Goal: Communication & Community: Participate in discussion

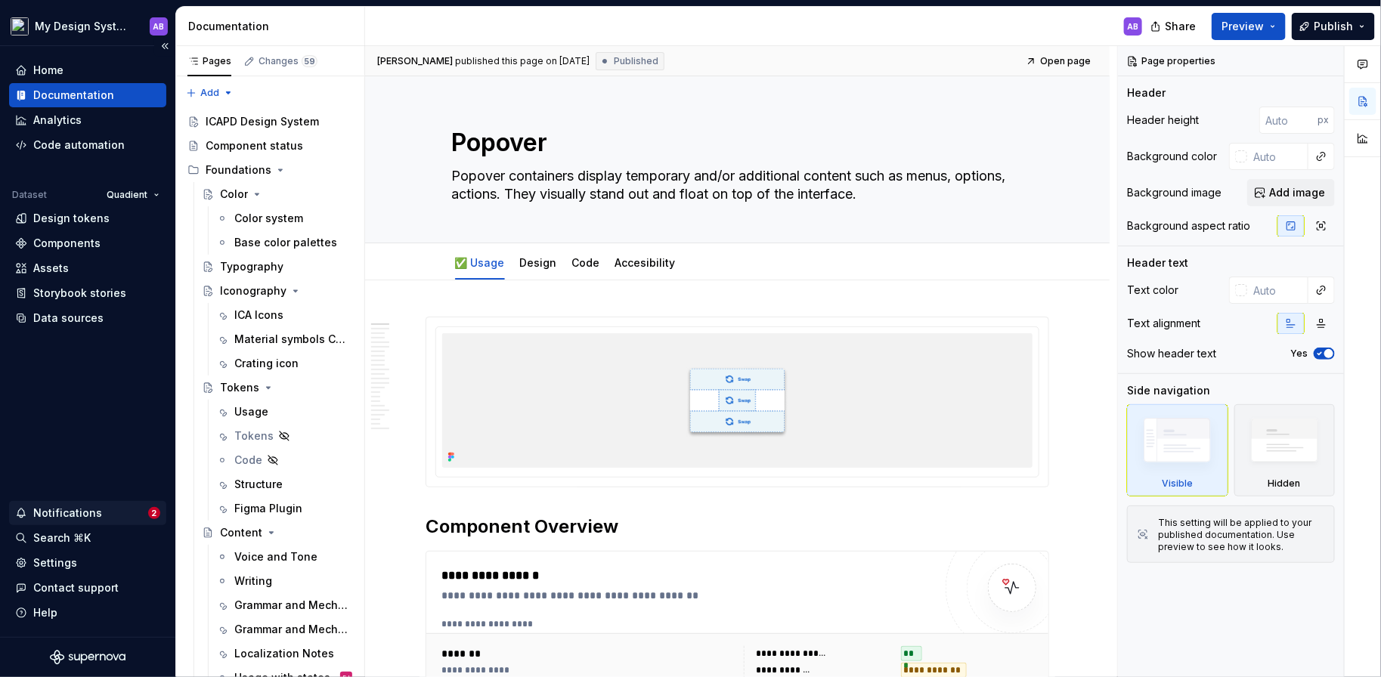
click at [95, 504] on div "Notifications 2" at bounding box center [87, 513] width 157 height 24
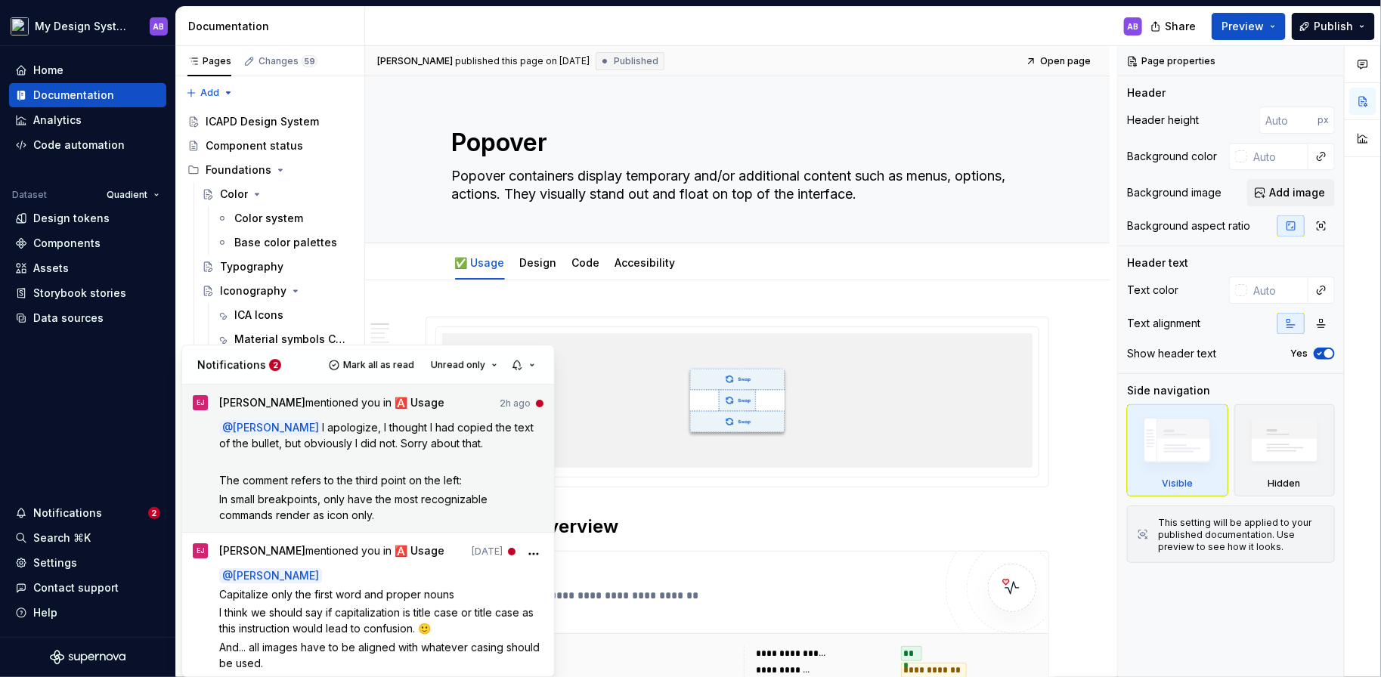
click at [348, 465] on p at bounding box center [381, 462] width 325 height 16
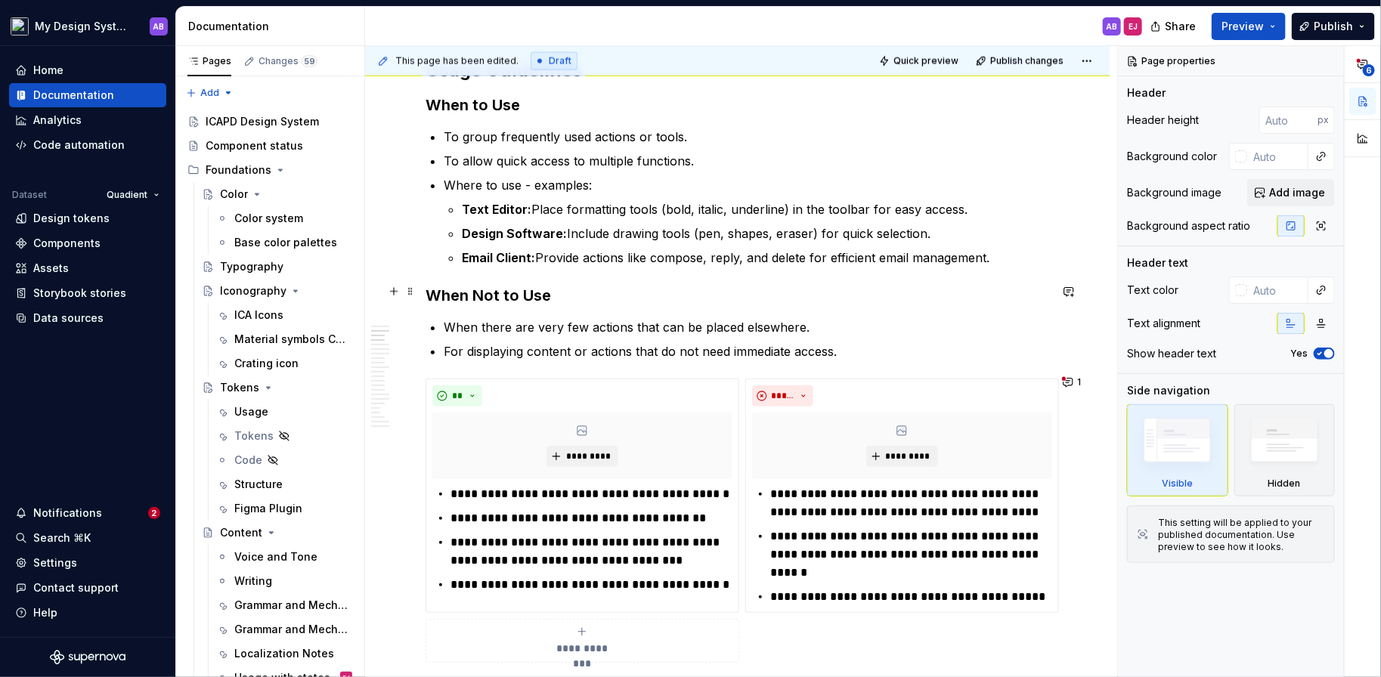
scroll to position [1141, 0]
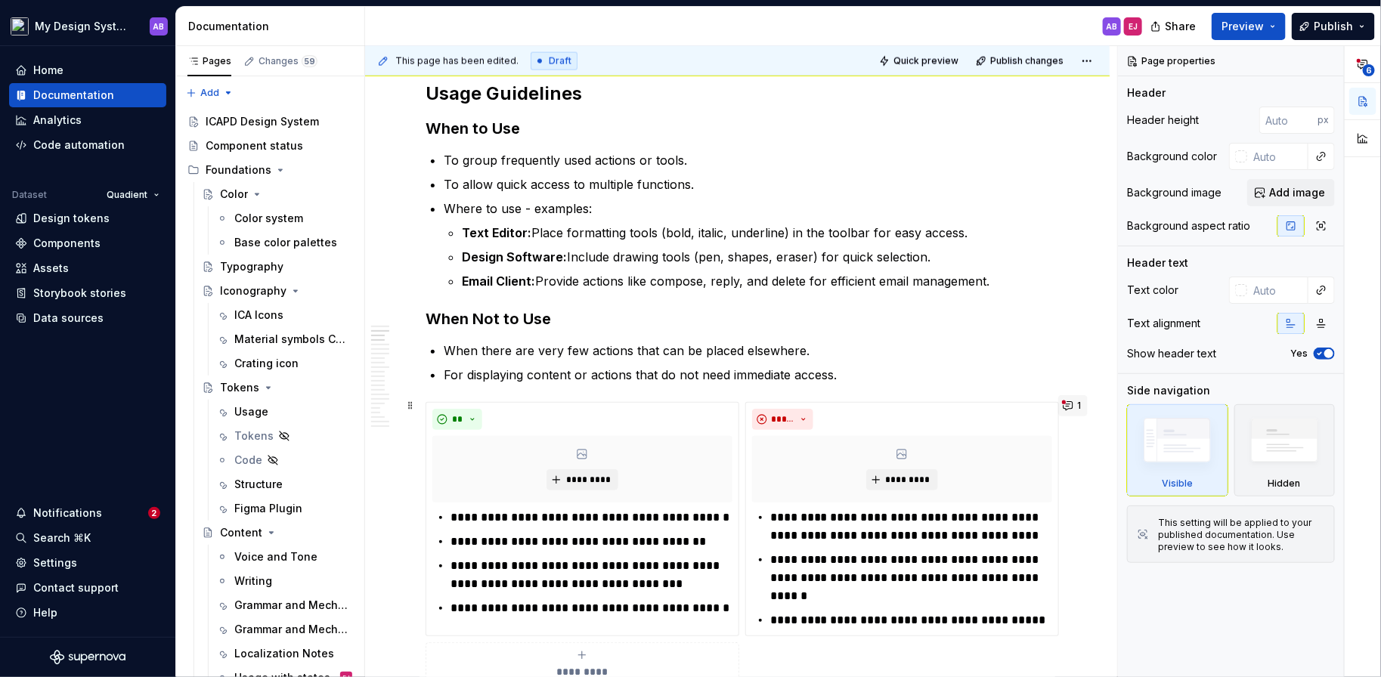
click at [1074, 405] on button "1" at bounding box center [1072, 405] width 29 height 21
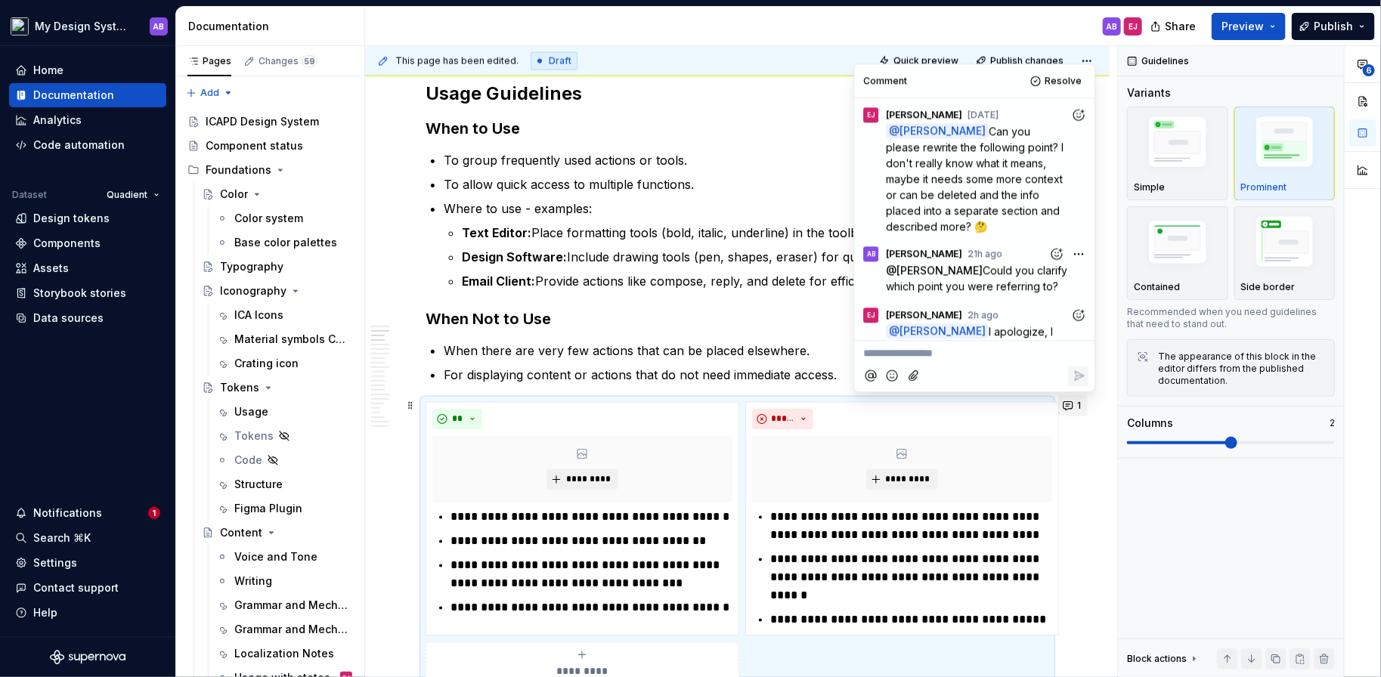
scroll to position [141, 0]
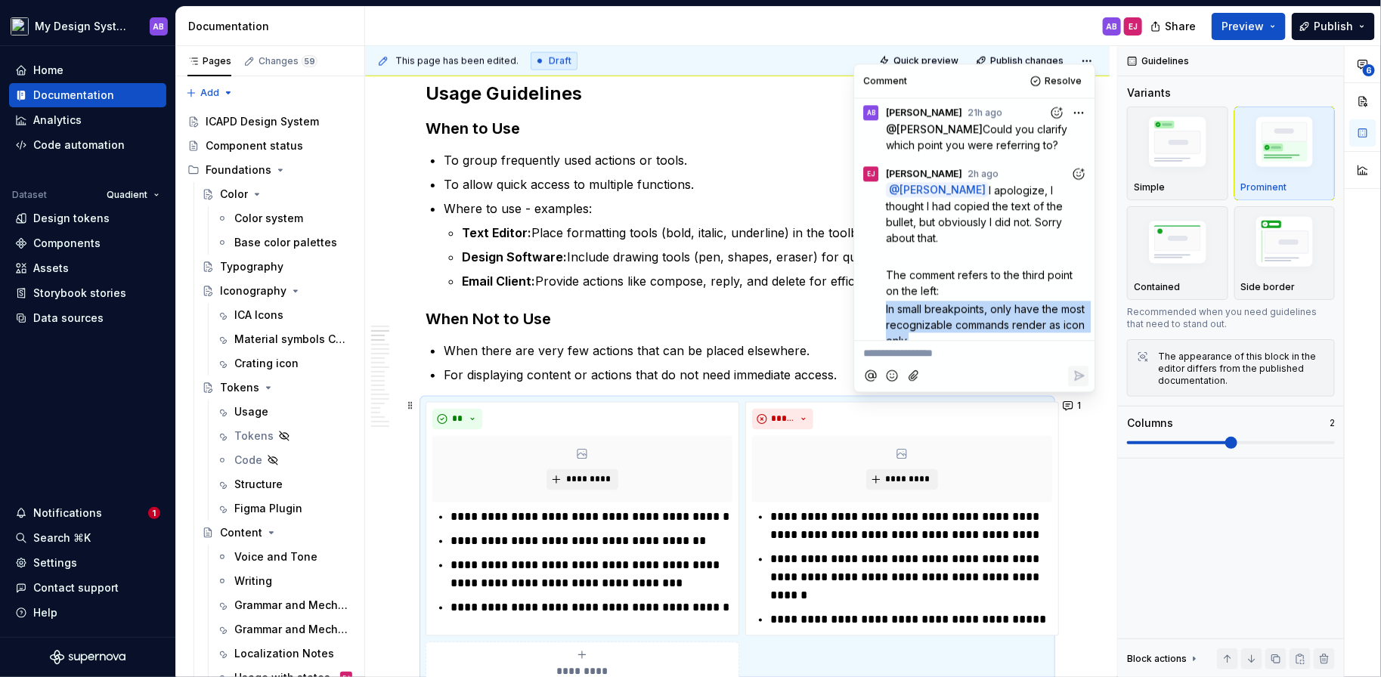
drag, startPoint x: 886, startPoint y: 293, endPoint x: 953, endPoint y: 324, distance: 74.1
click at [953, 324] on p "In small breakpoints, only have the most recognizable commands render as icon o…" at bounding box center [987, 326] width 203 height 48
copy span "In small breakpoints, only have the most recognizable commands render as icon o…"
type textarea "*"
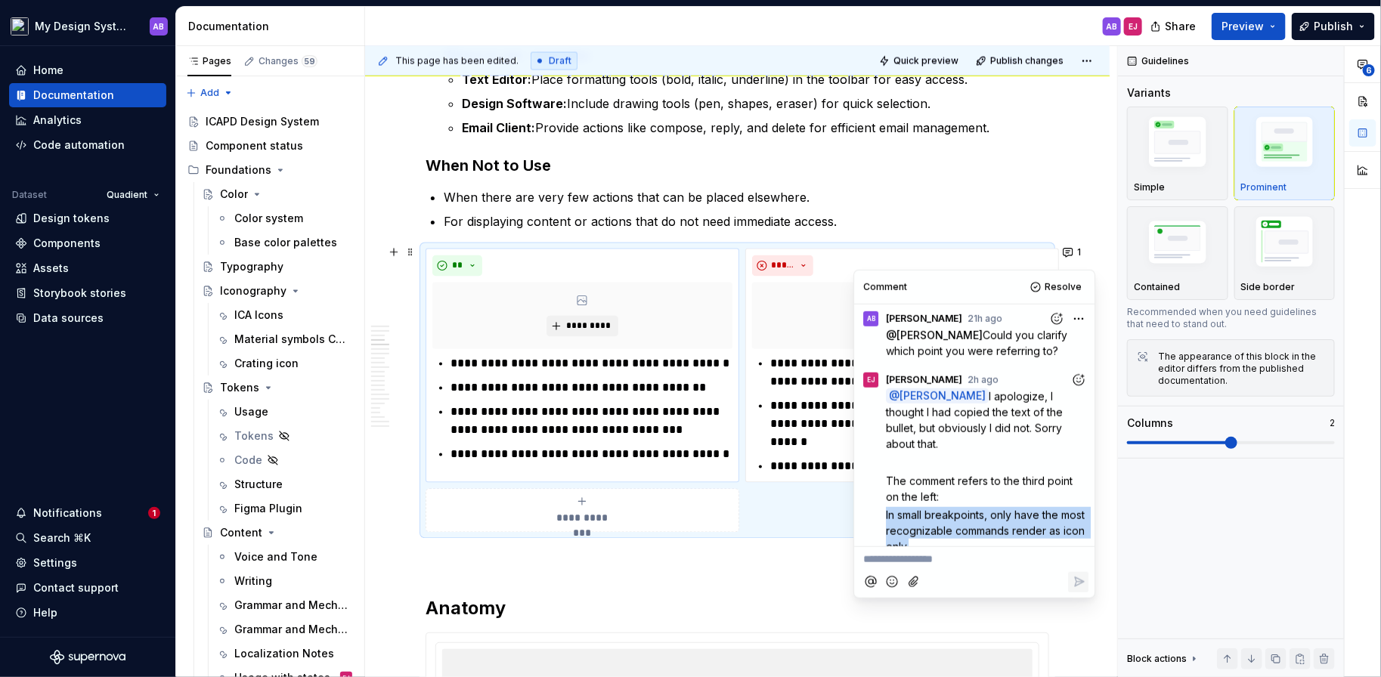
scroll to position [1297, 0]
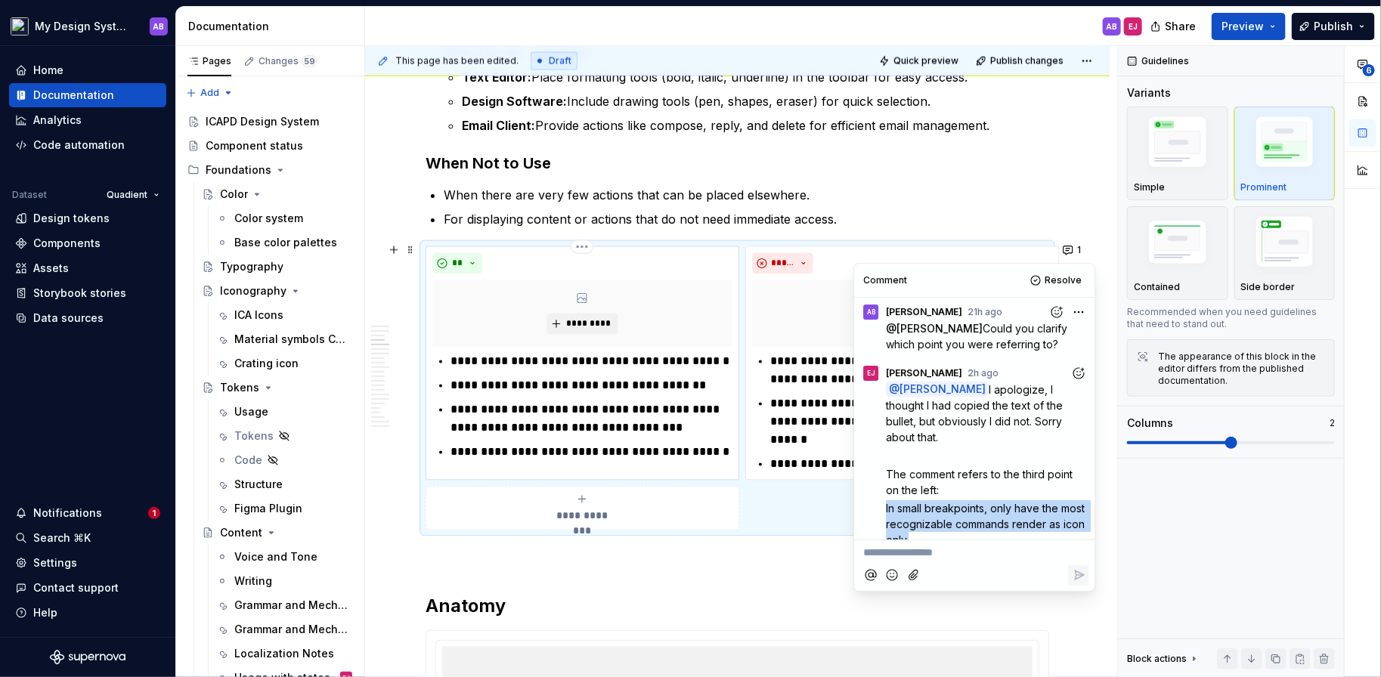
click at [534, 416] on p "**********" at bounding box center [591, 419] width 282 height 36
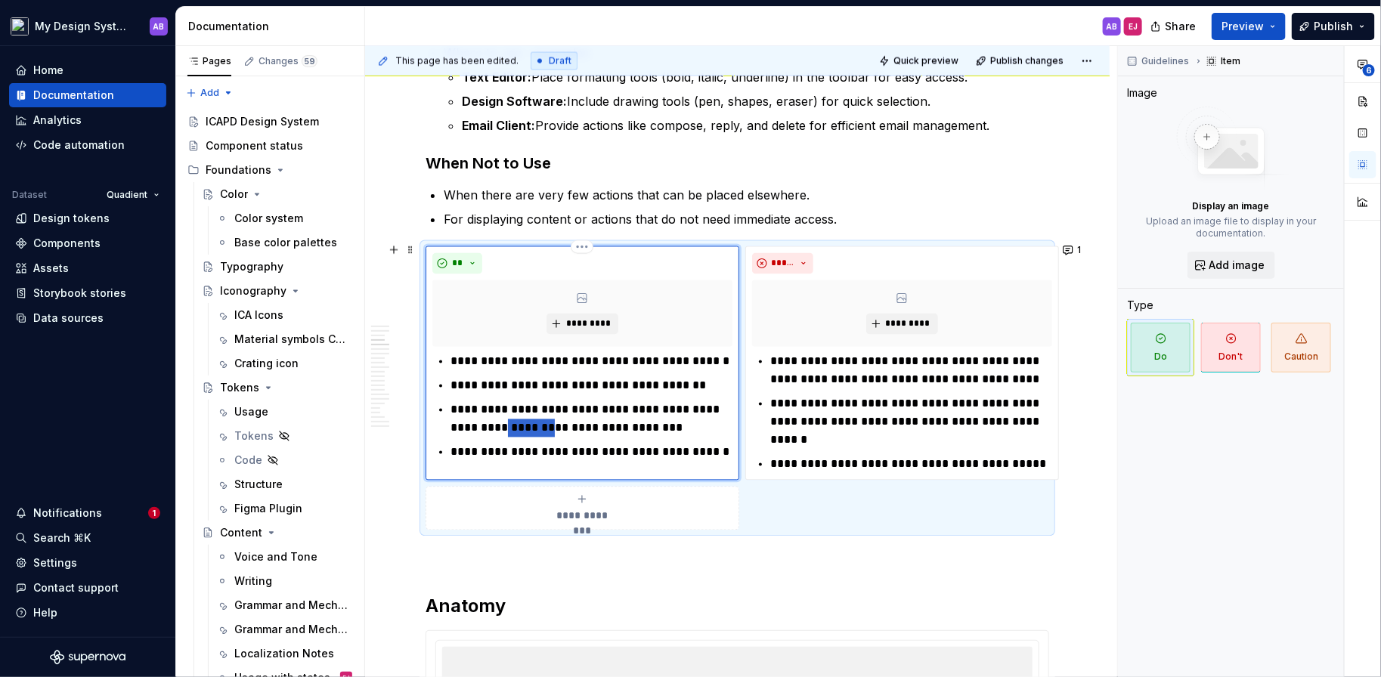
click at [534, 416] on p "**********" at bounding box center [591, 419] width 282 height 36
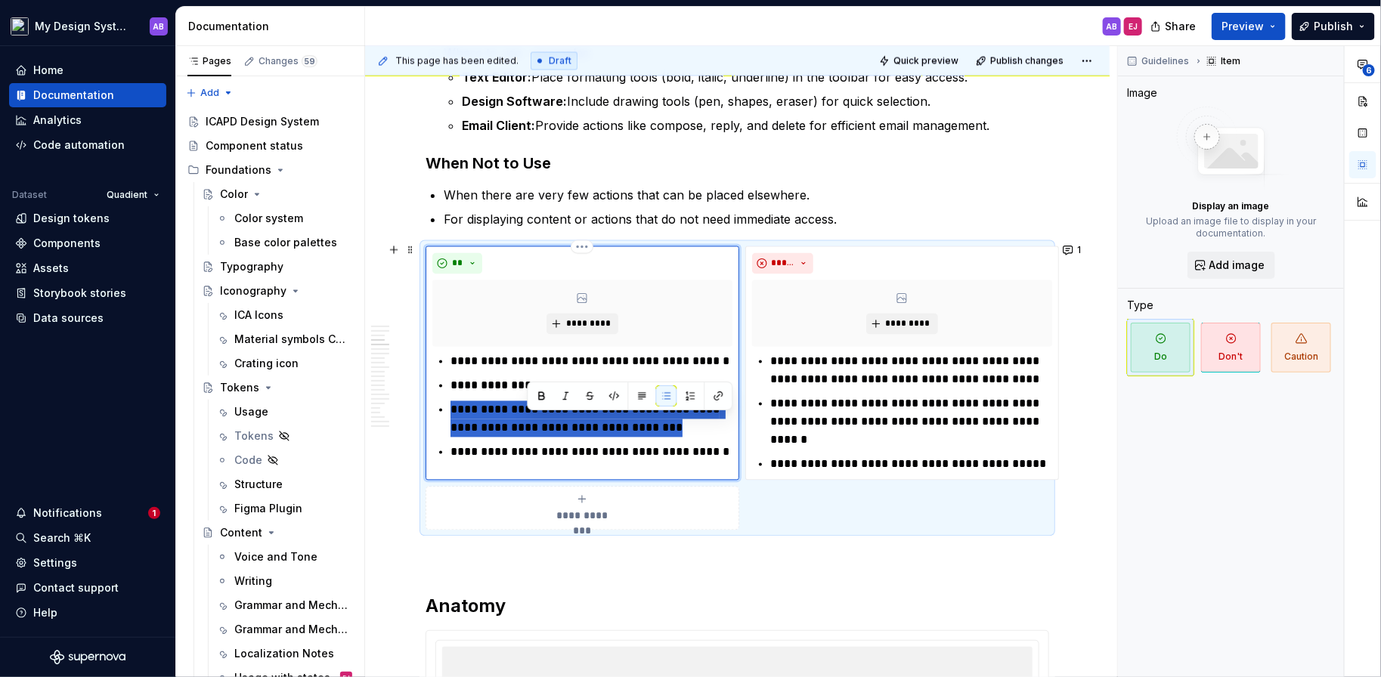
click at [534, 416] on p "**********" at bounding box center [591, 419] width 282 height 36
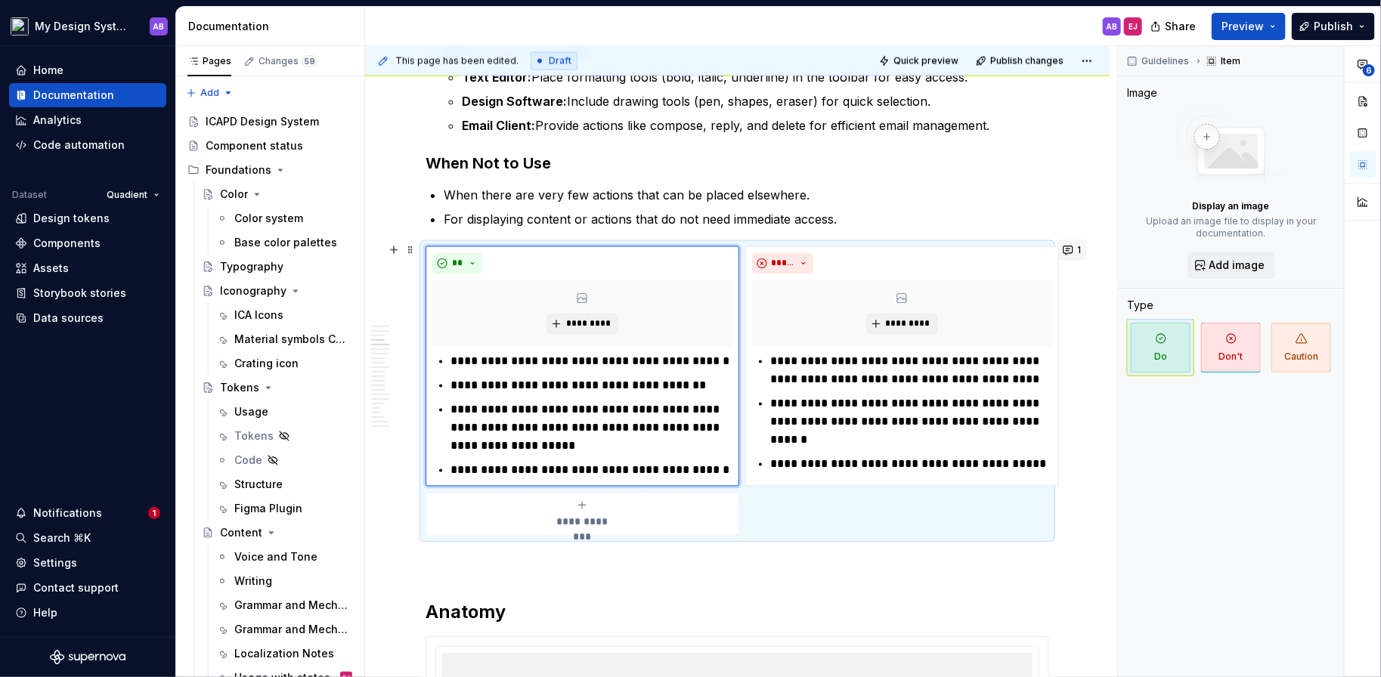
click at [1083, 250] on button "1" at bounding box center [1072, 250] width 29 height 21
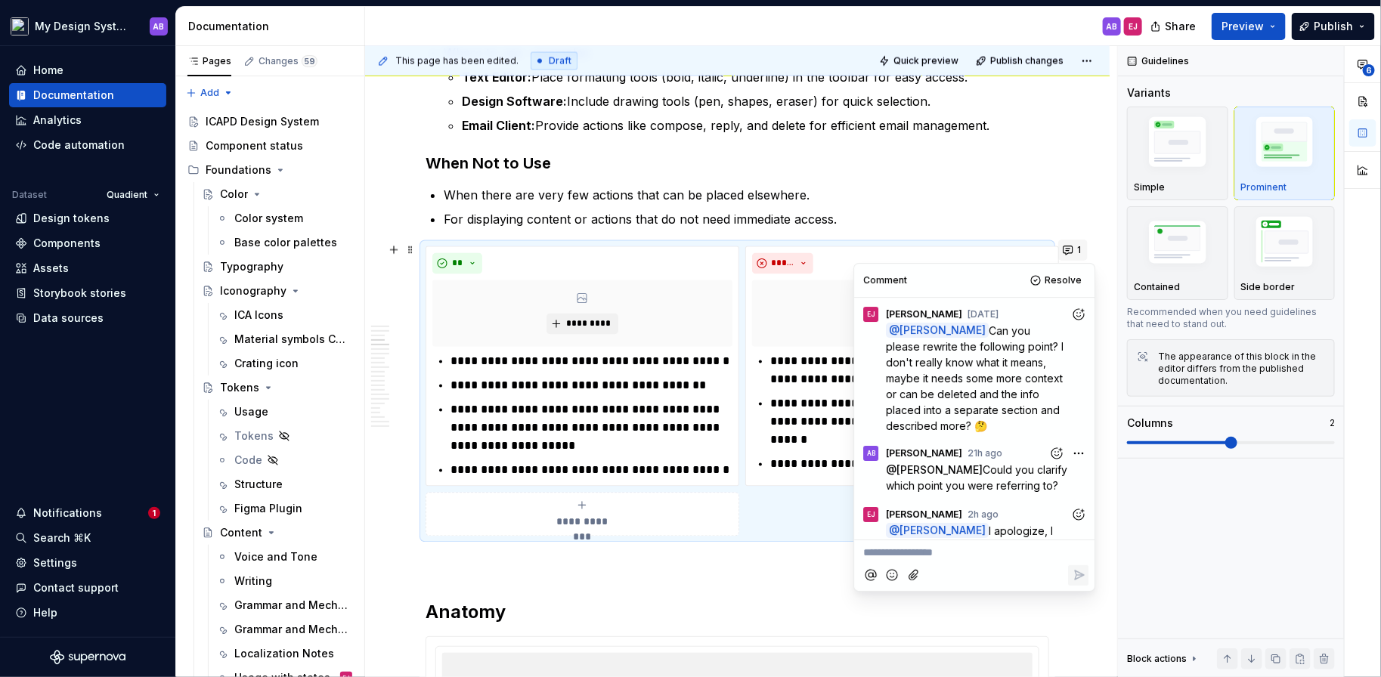
scroll to position [141, 0]
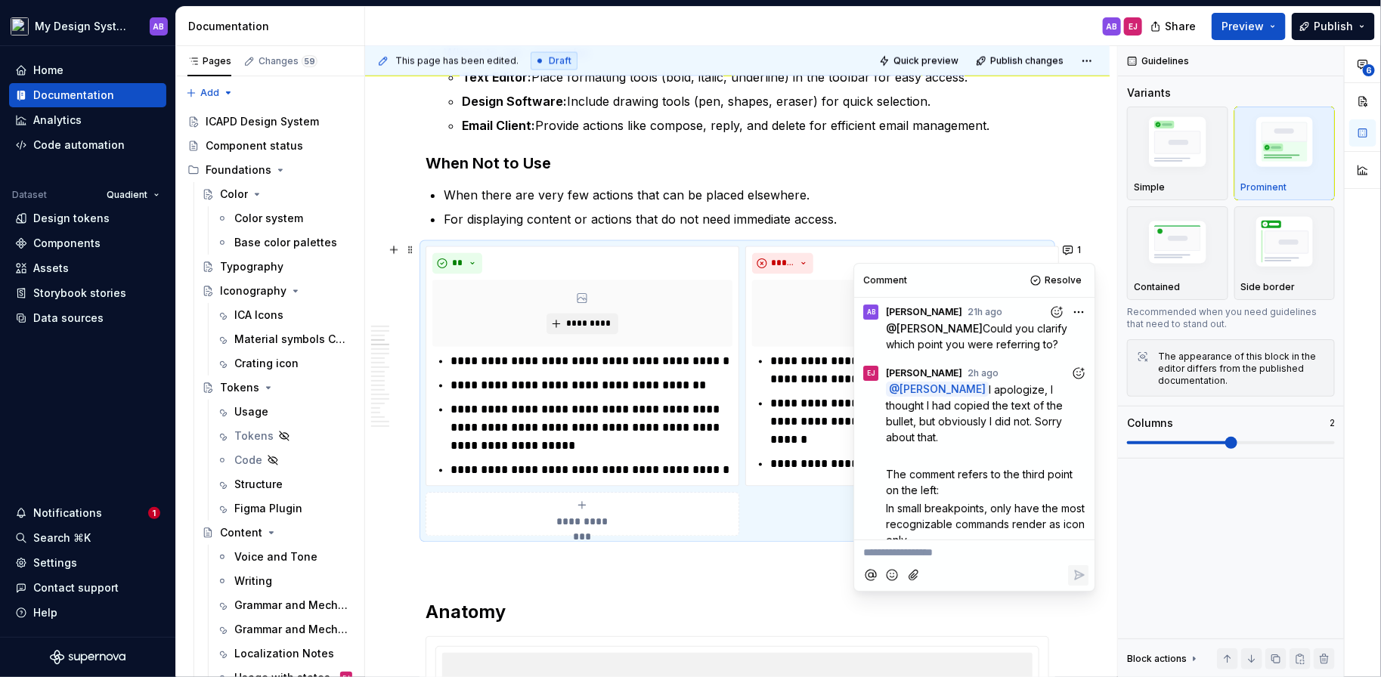
click at [919, 548] on p "**********" at bounding box center [974, 553] width 222 height 16
click at [890, 509] on span "[PERSON_NAME]" at bounding box center [915, 511] width 86 height 15
click at [889, 575] on icon "Add emoji" at bounding box center [892, 576] width 15 height 15
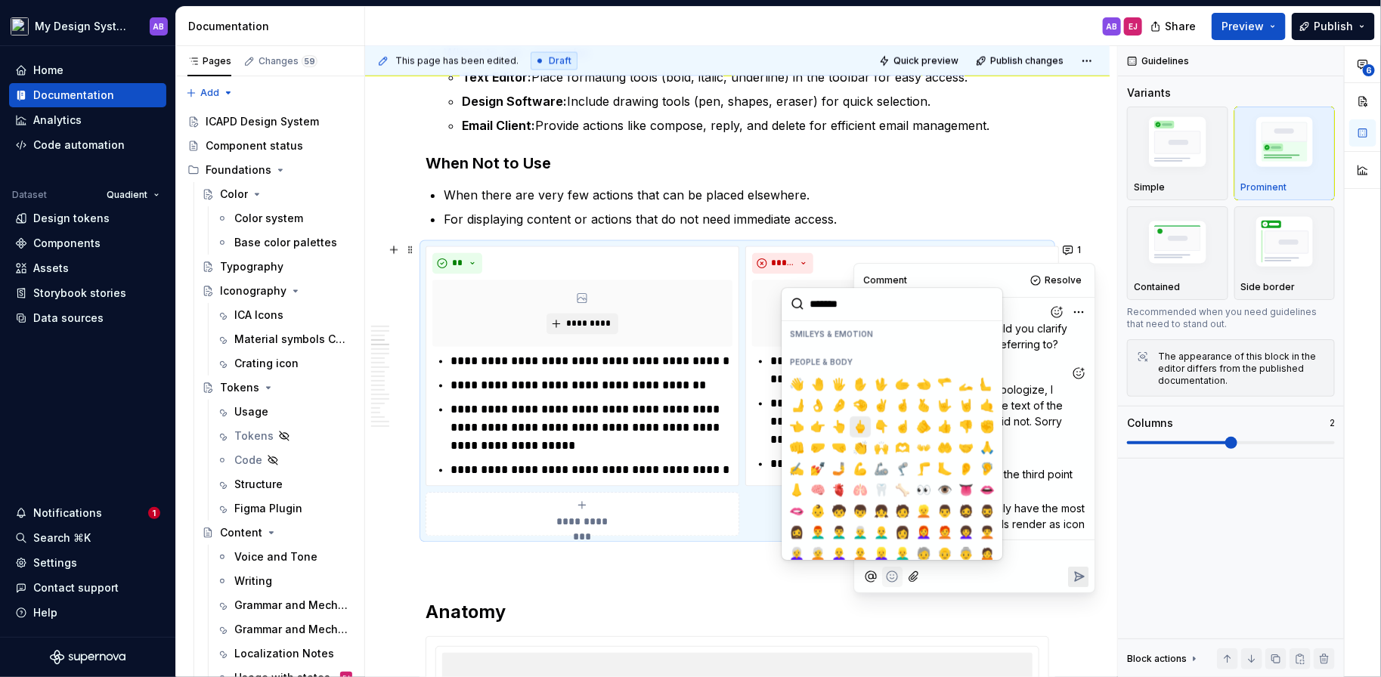
scroll to position [364, 0]
click at [819, 402] on span "👌" at bounding box center [818, 402] width 12 height 15
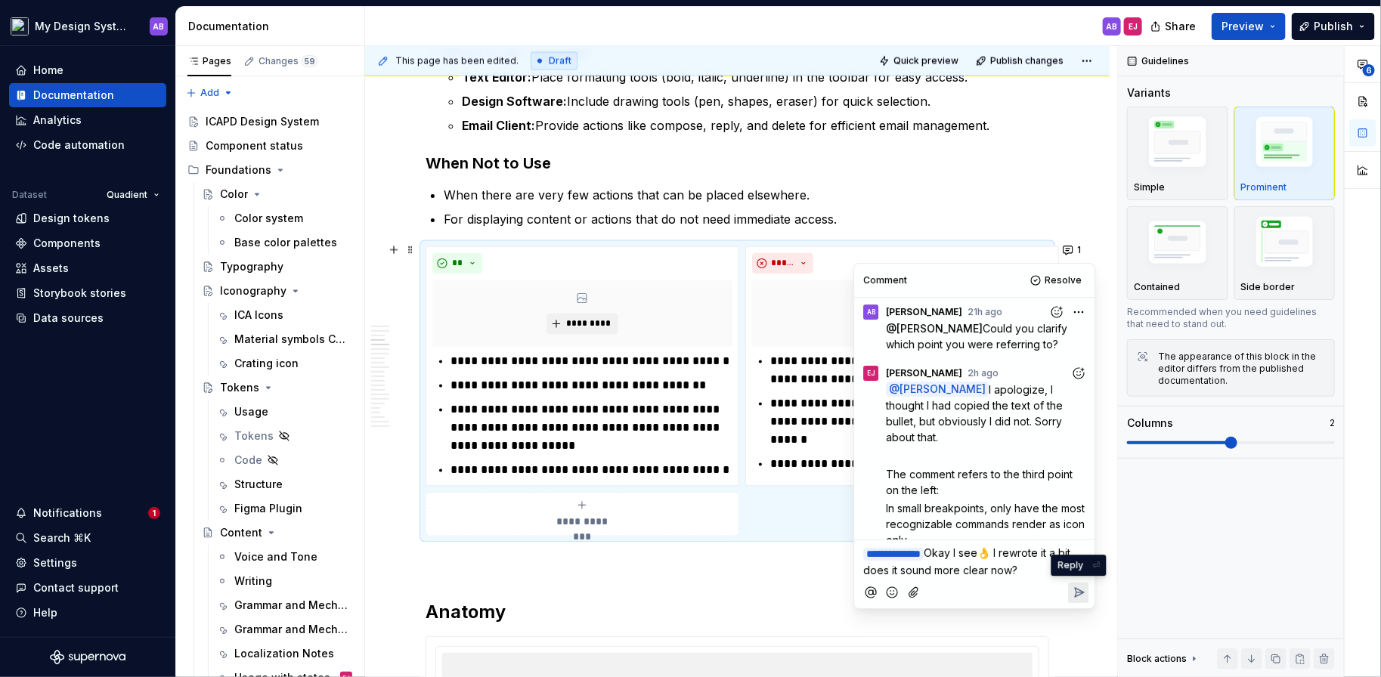
click at [1080, 590] on icon "Reply" at bounding box center [1079, 592] width 9 height 9
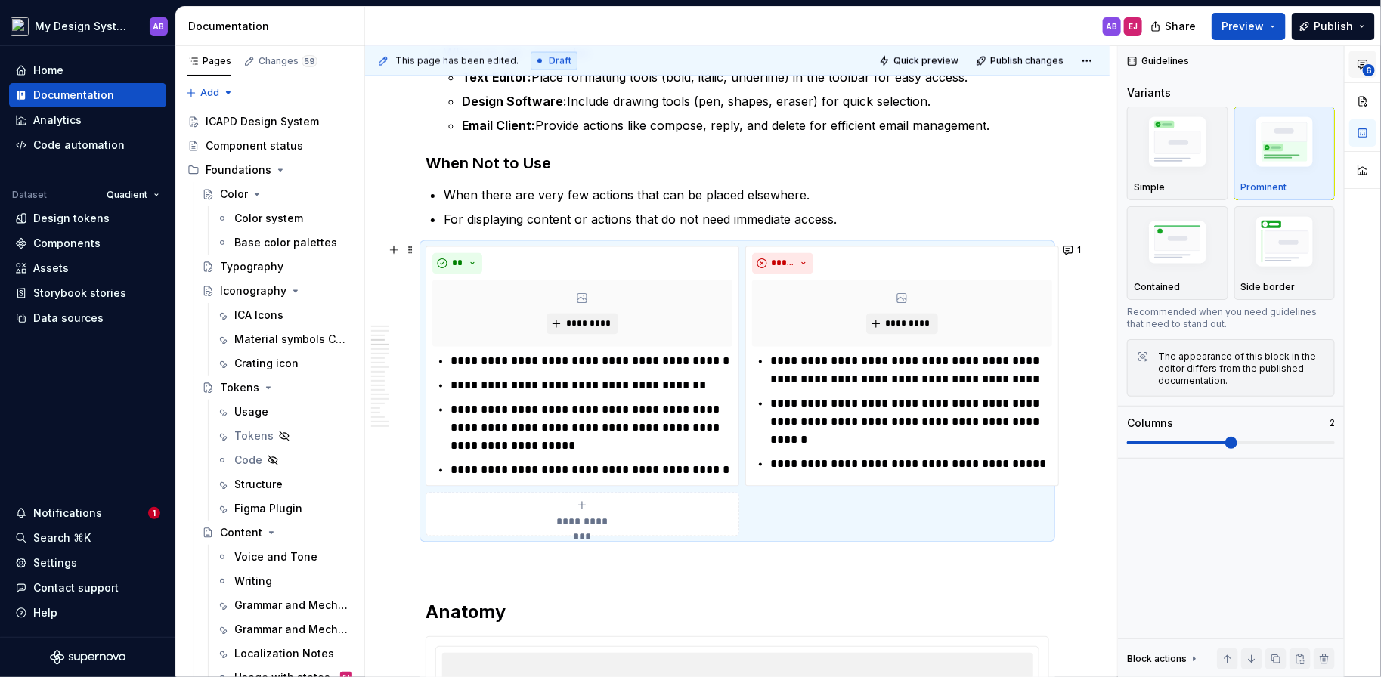
click at [1369, 67] on span "6" at bounding box center [1369, 70] width 12 height 12
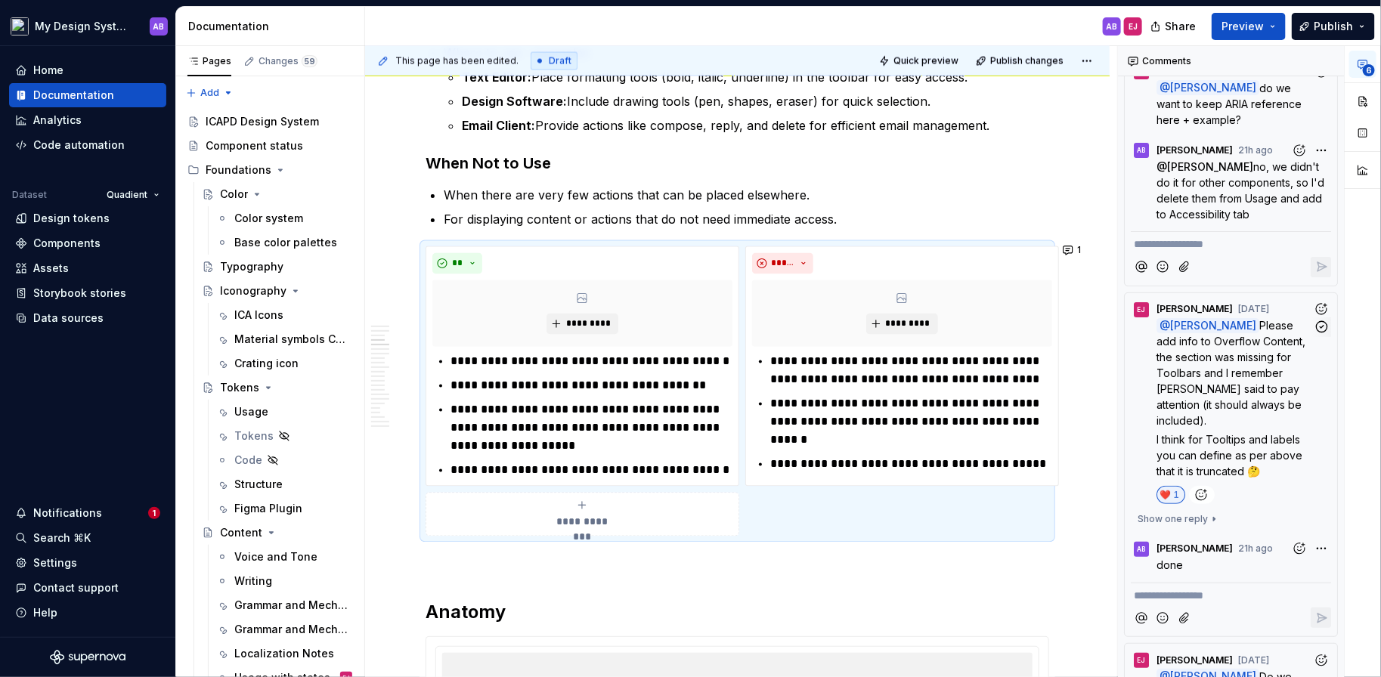
scroll to position [0, 0]
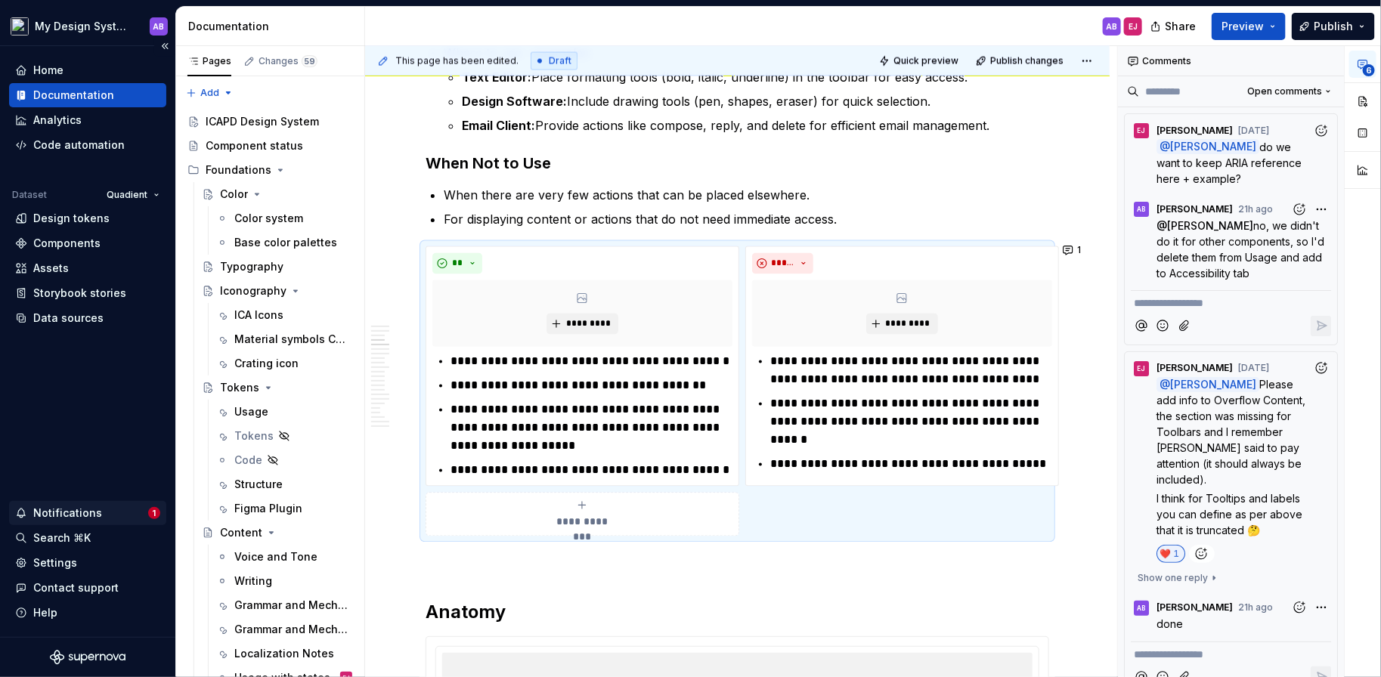
click at [83, 518] on div "Notifications" at bounding box center [67, 513] width 69 height 15
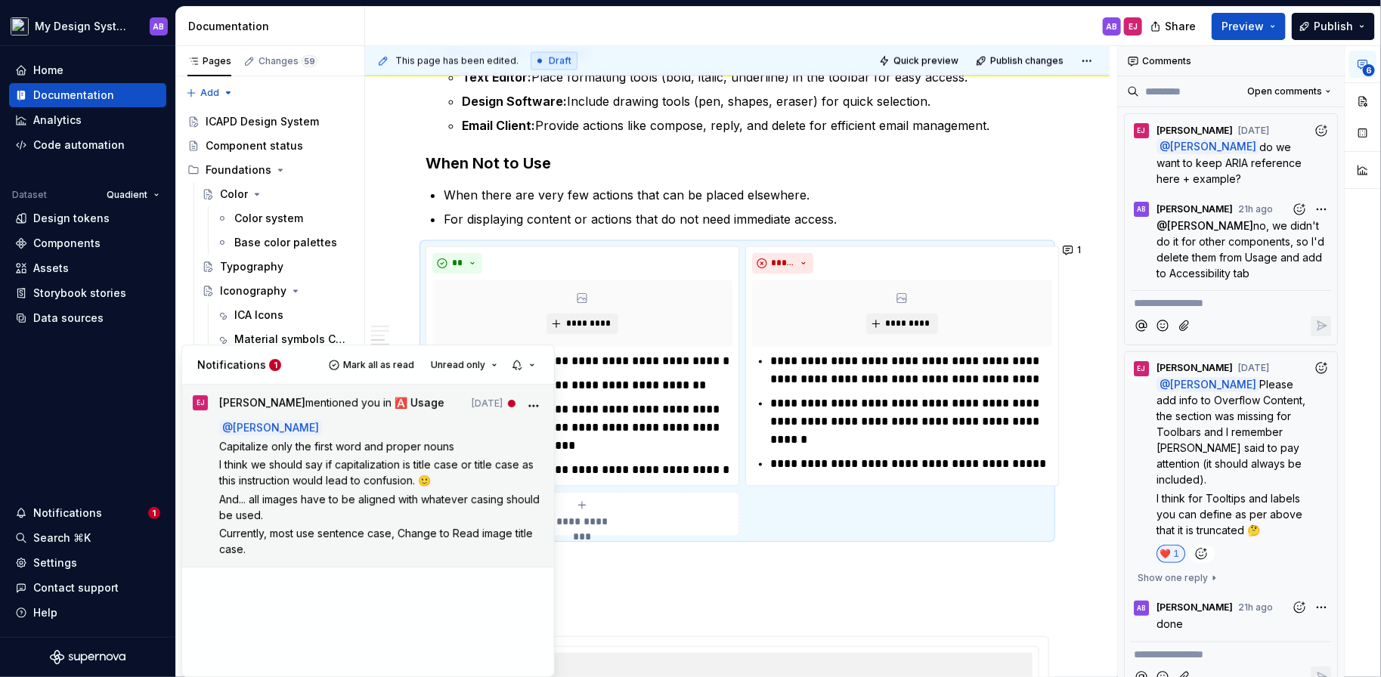
click at [359, 485] on span "I think we should say if capitalization is title case or title case as this ins…" at bounding box center [377, 473] width 317 height 29
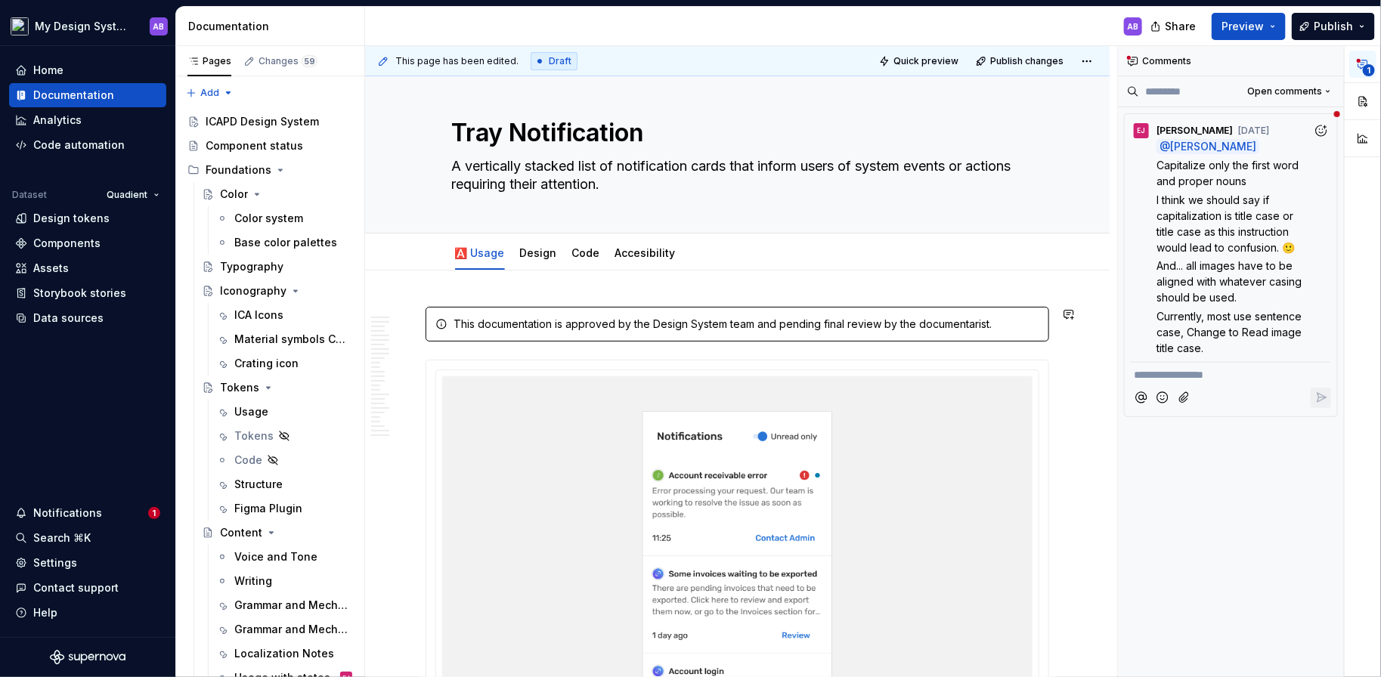
scroll to position [5, 0]
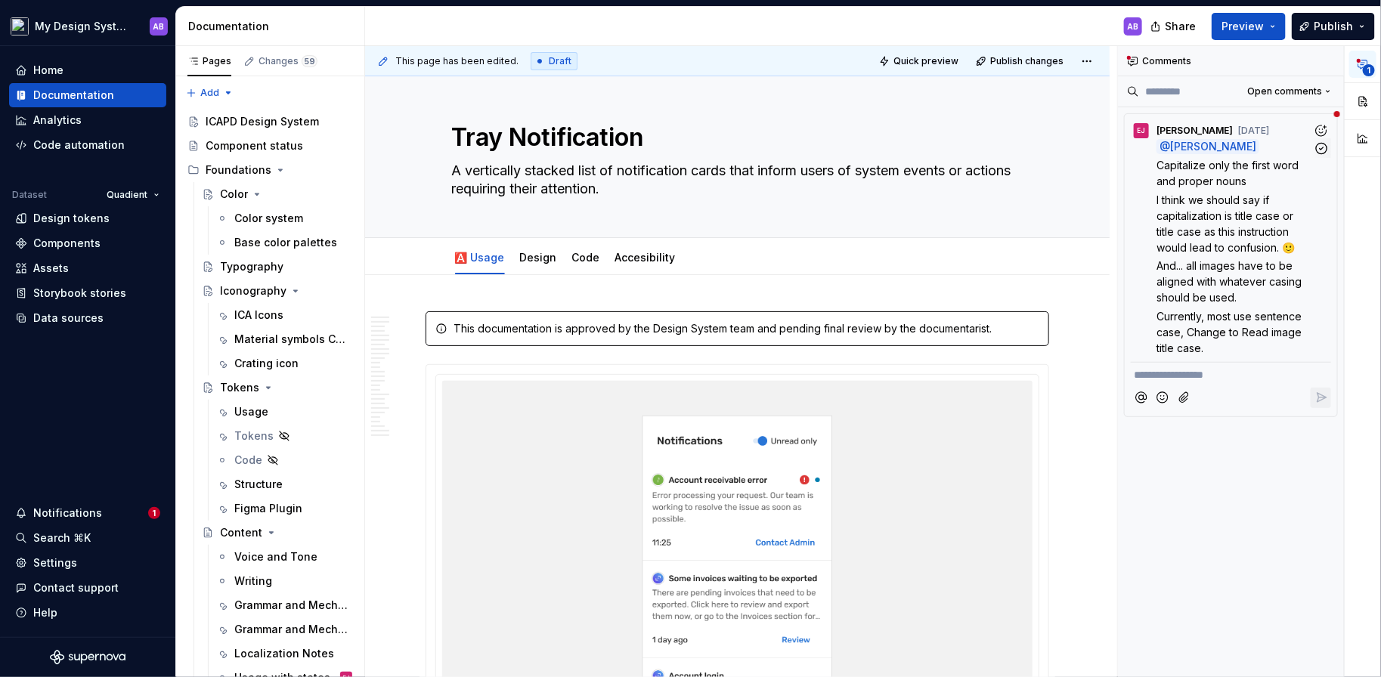
click at [1226, 289] on p "And... all images have to be aligned with whatever casing should be used." at bounding box center [1234, 282] width 156 height 48
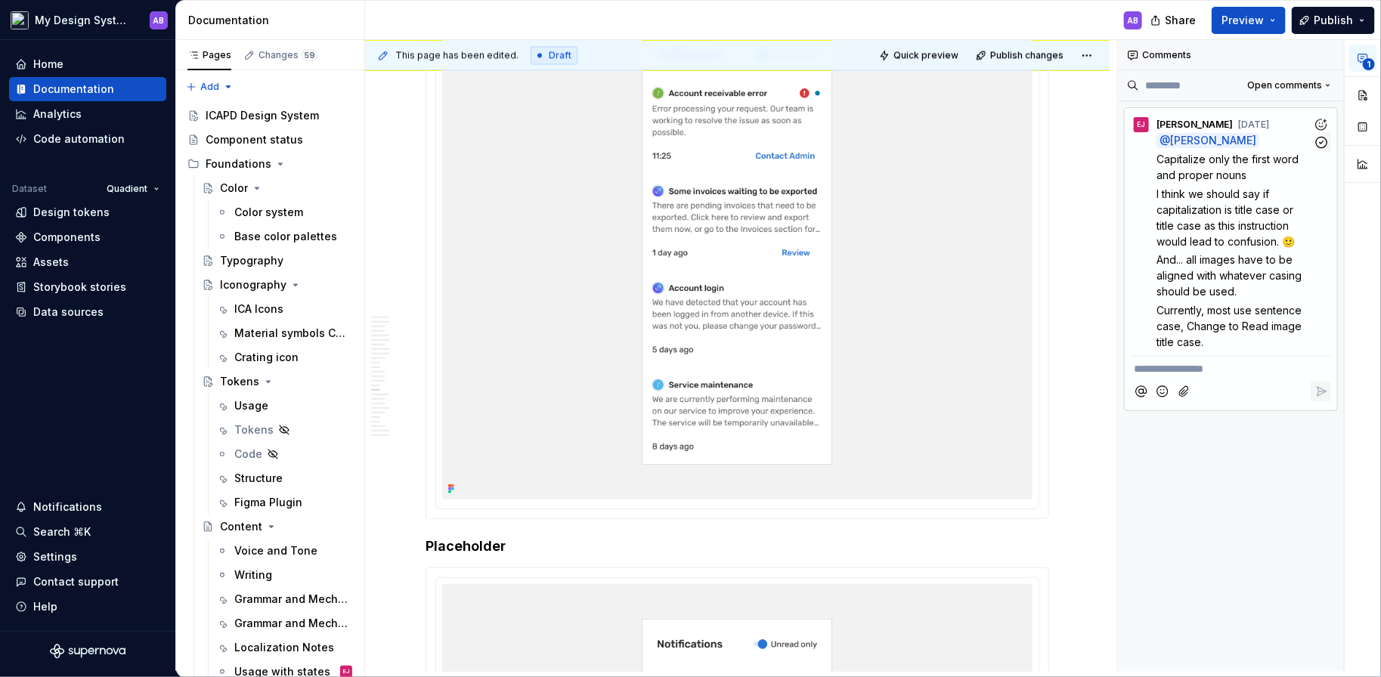
scroll to position [9231, 0]
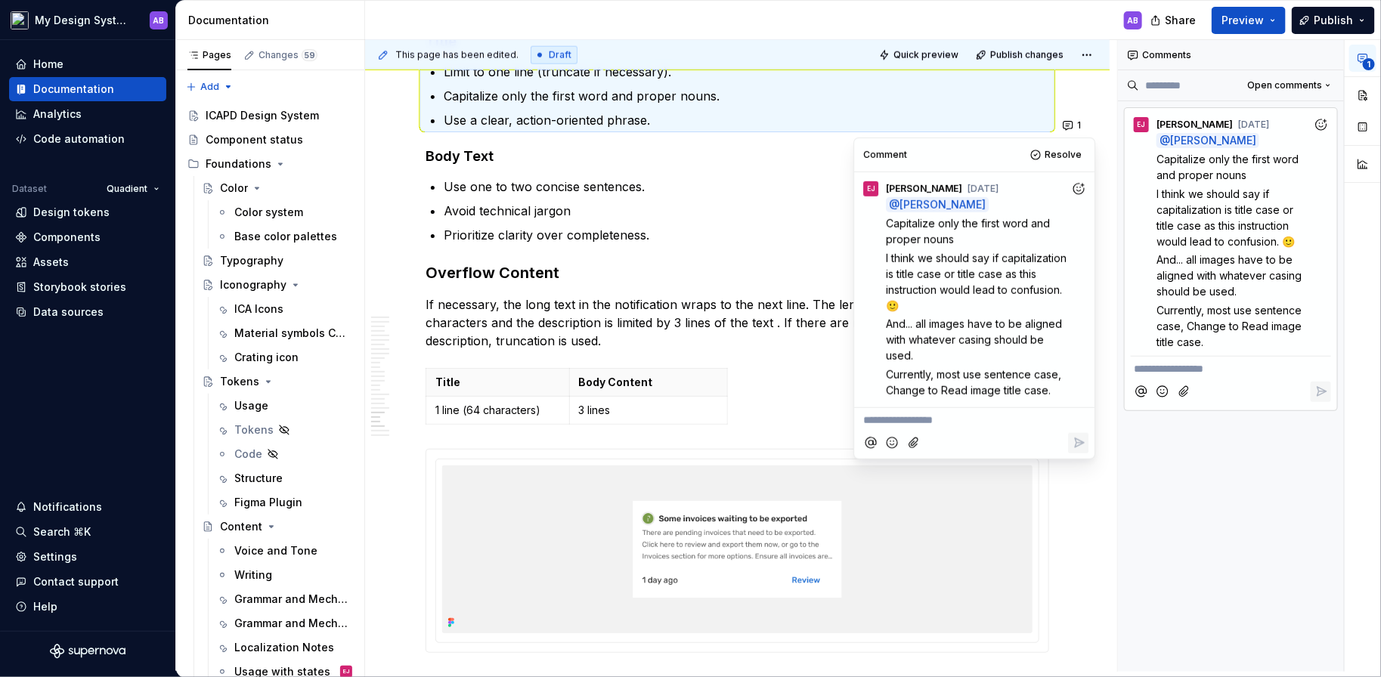
click at [1076, 184] on icon "Add reaction" at bounding box center [1078, 188] width 15 height 15
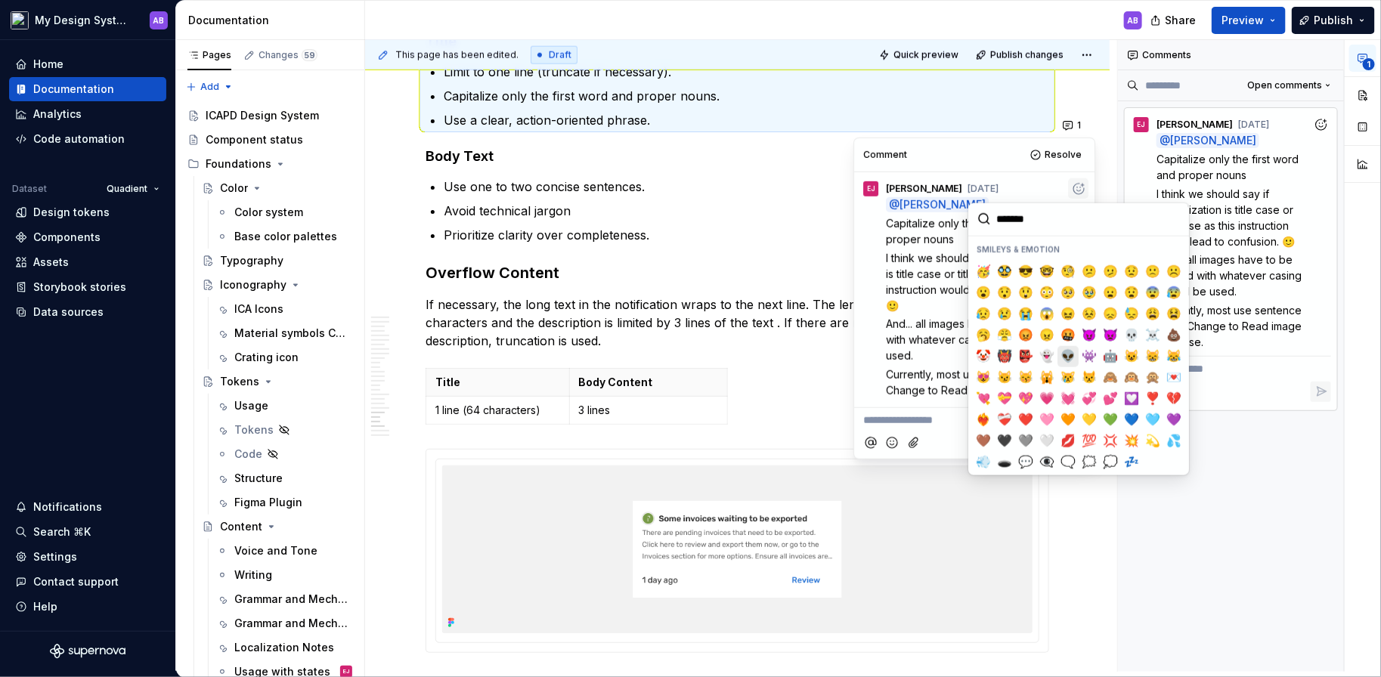
scroll to position [178, 0]
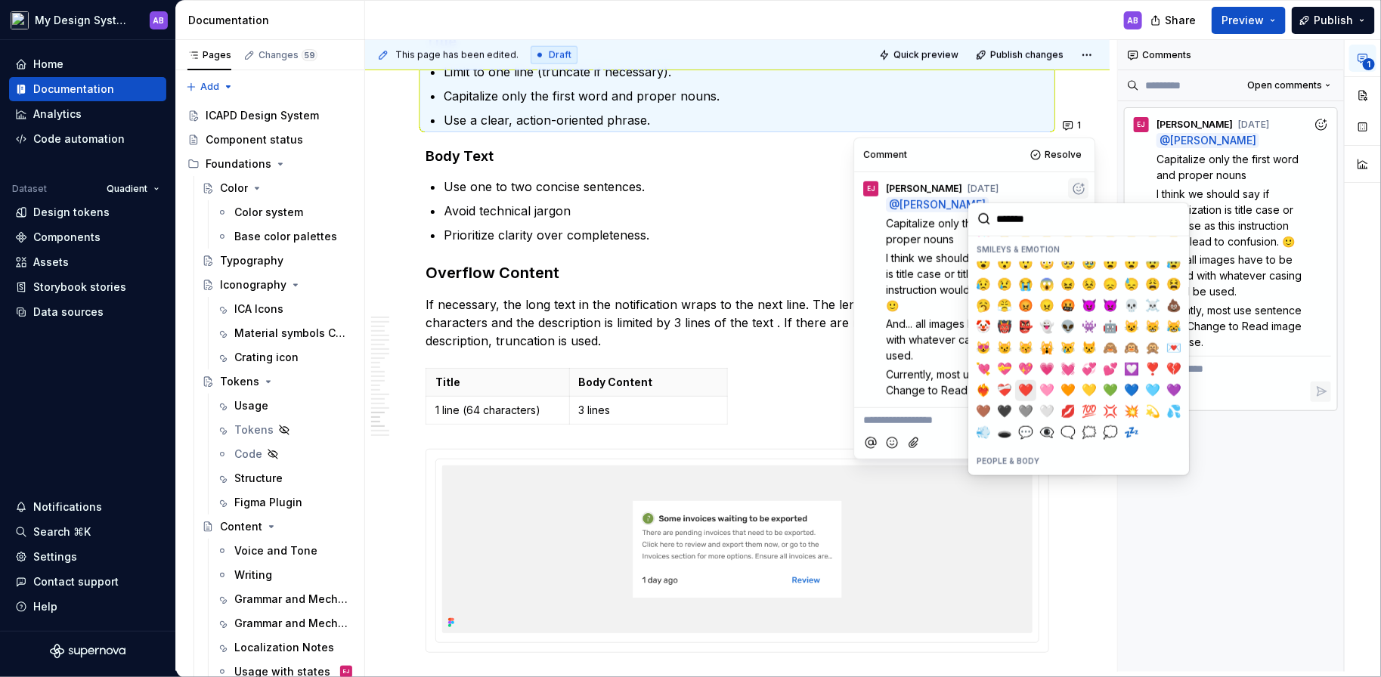
click at [1023, 382] on span "❤️" at bounding box center [1025, 389] width 12 height 15
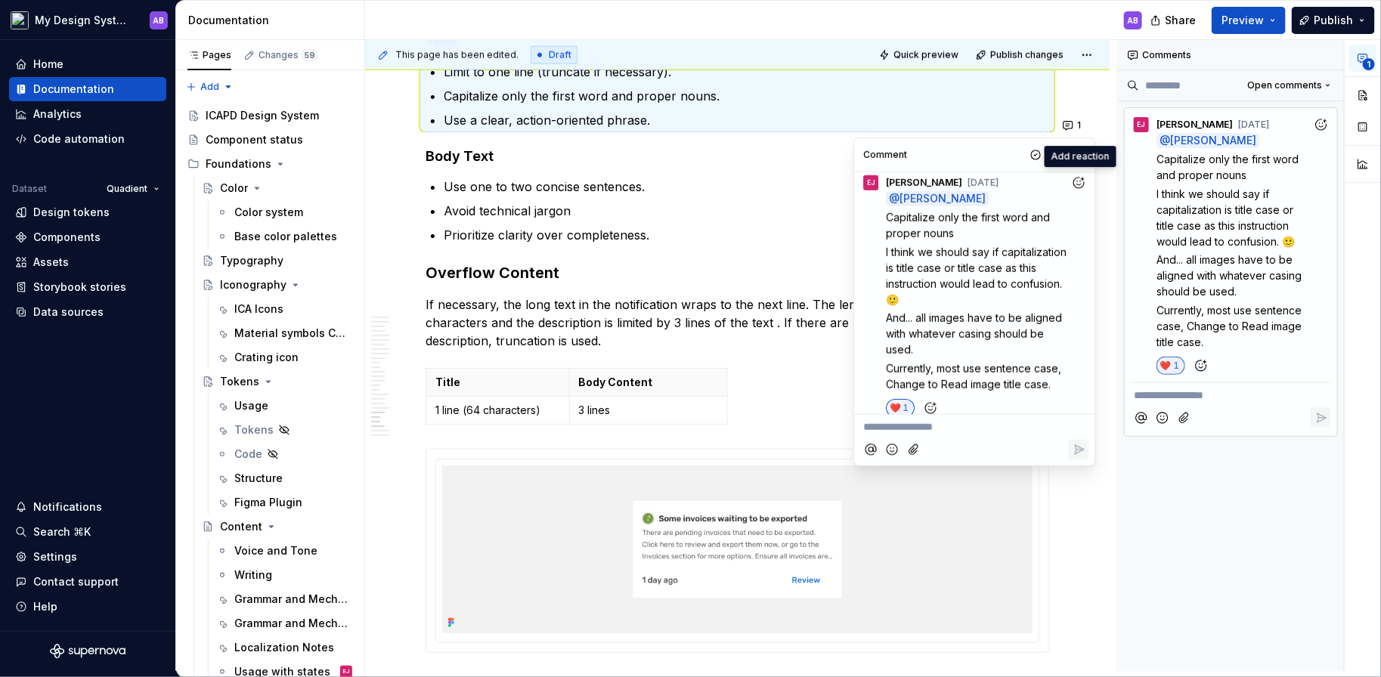
scroll to position [19, 0]
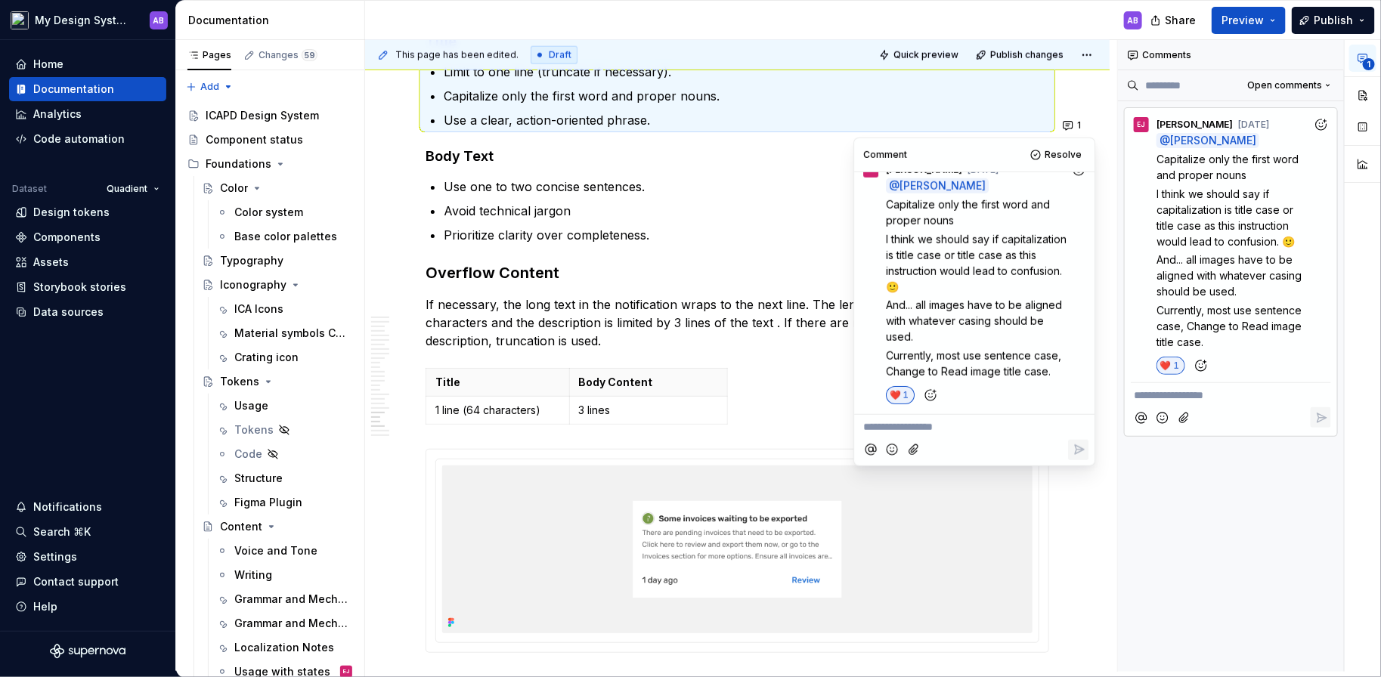
type textarea "*"
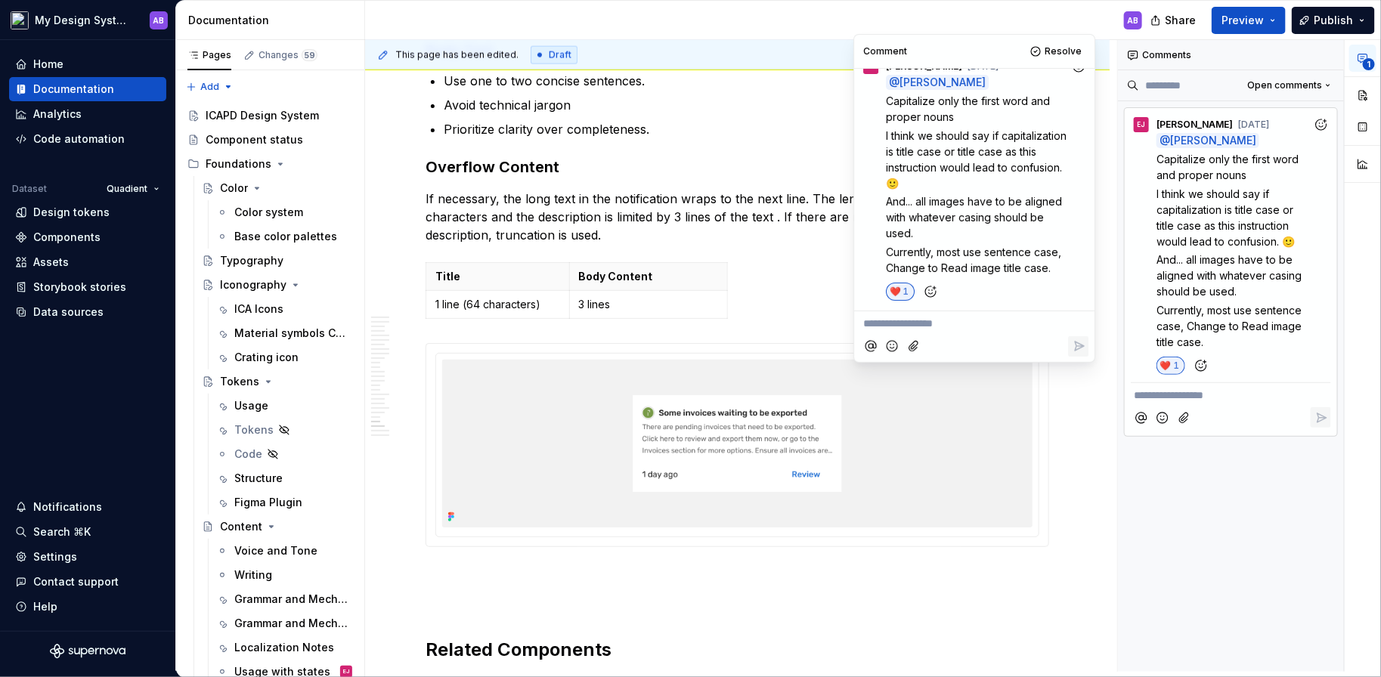
scroll to position [9331, 0]
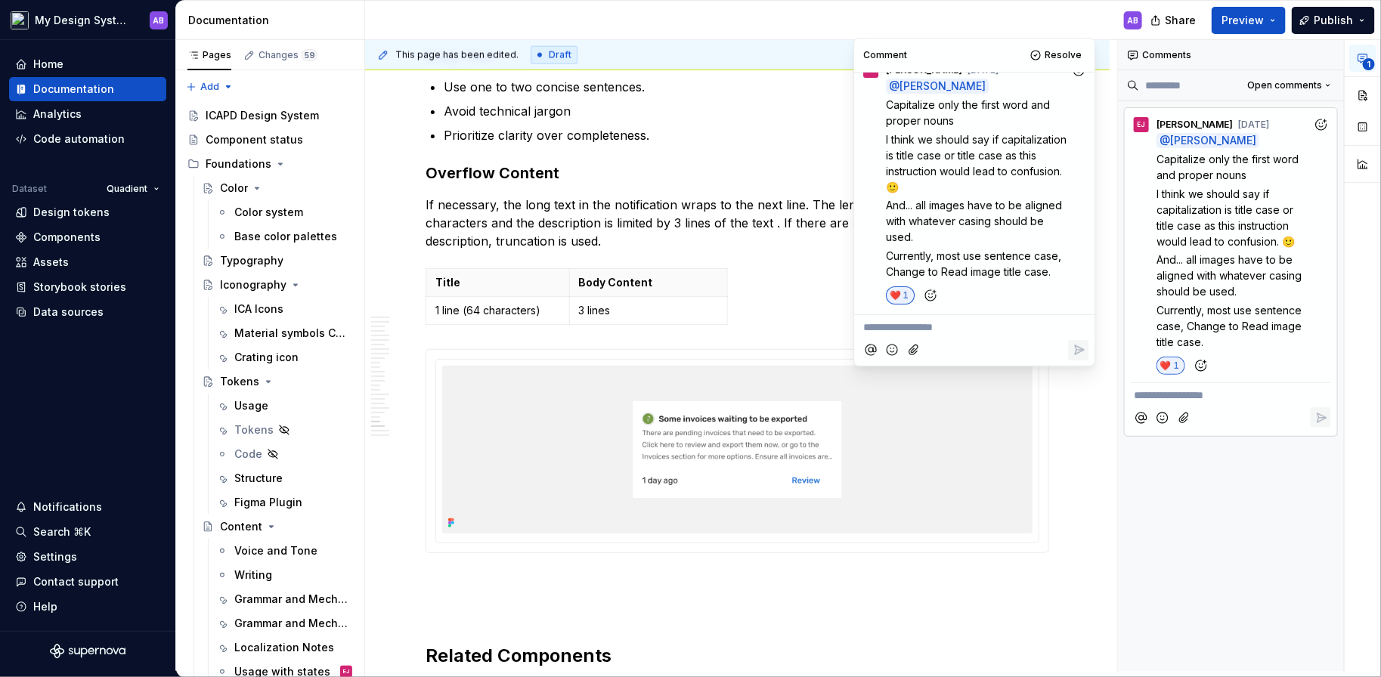
click at [945, 326] on p "**********" at bounding box center [974, 328] width 222 height 16
click at [879, 292] on span "[PERSON_NAME]" at bounding box center [915, 286] width 86 height 15
click at [1081, 367] on icon "Reply" at bounding box center [1079, 367] width 9 height 9
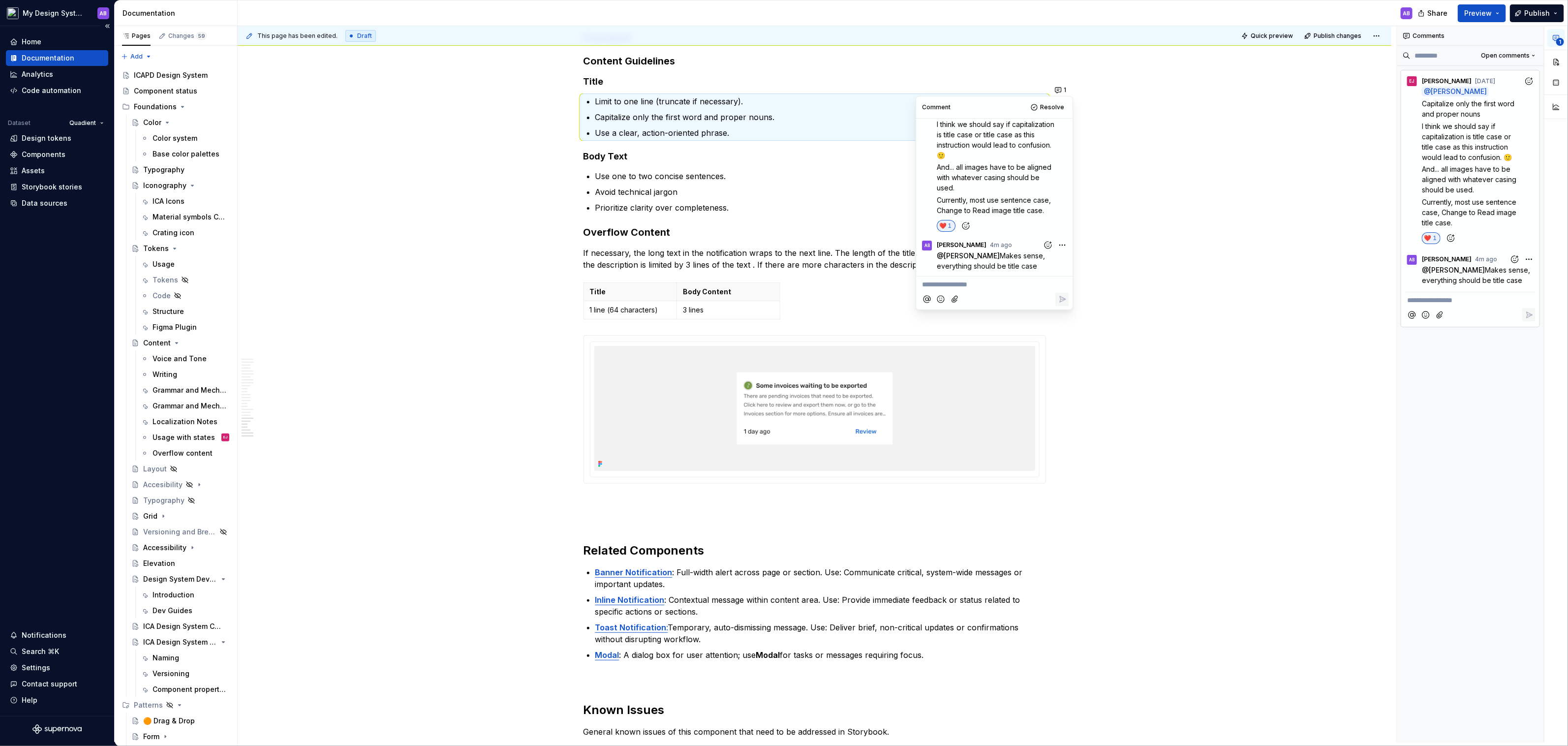
scroll to position [6392, 0]
click at [819, 396] on img at bounding box center [815, 407] width 441 height 125
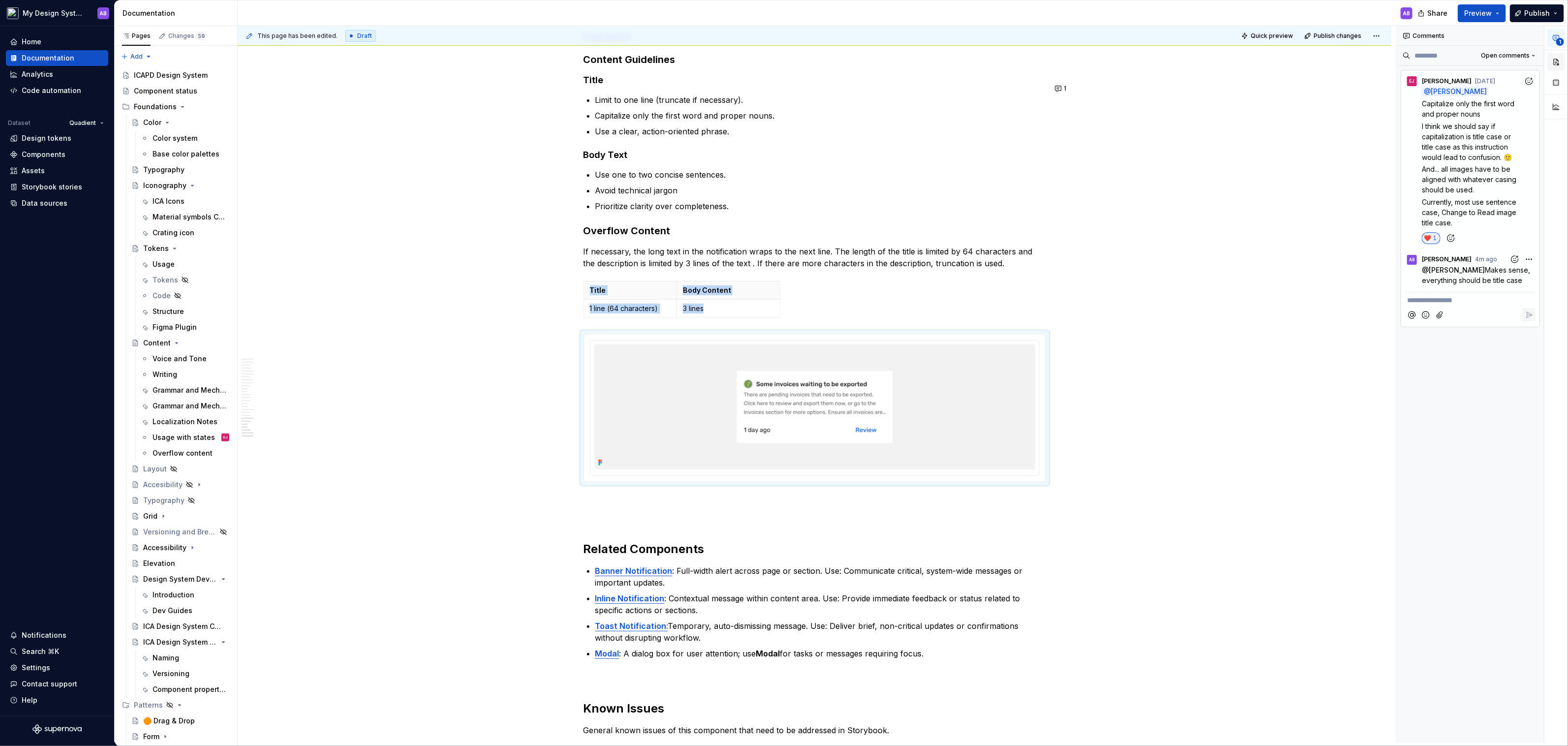
click at [899, 63] on button "button" at bounding box center [1556, 62] width 18 height 18
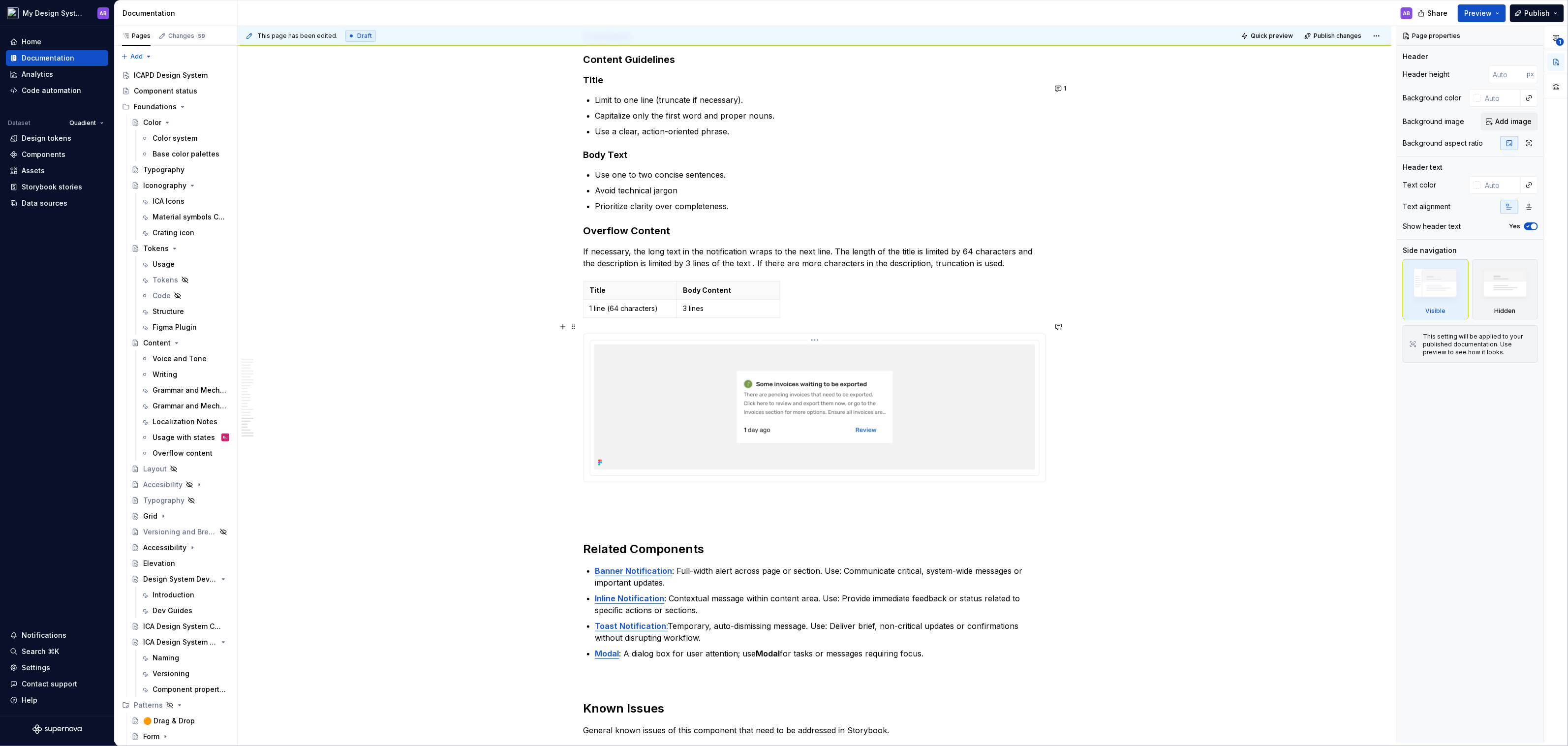
click at [899, 378] on img at bounding box center [815, 407] width 441 height 125
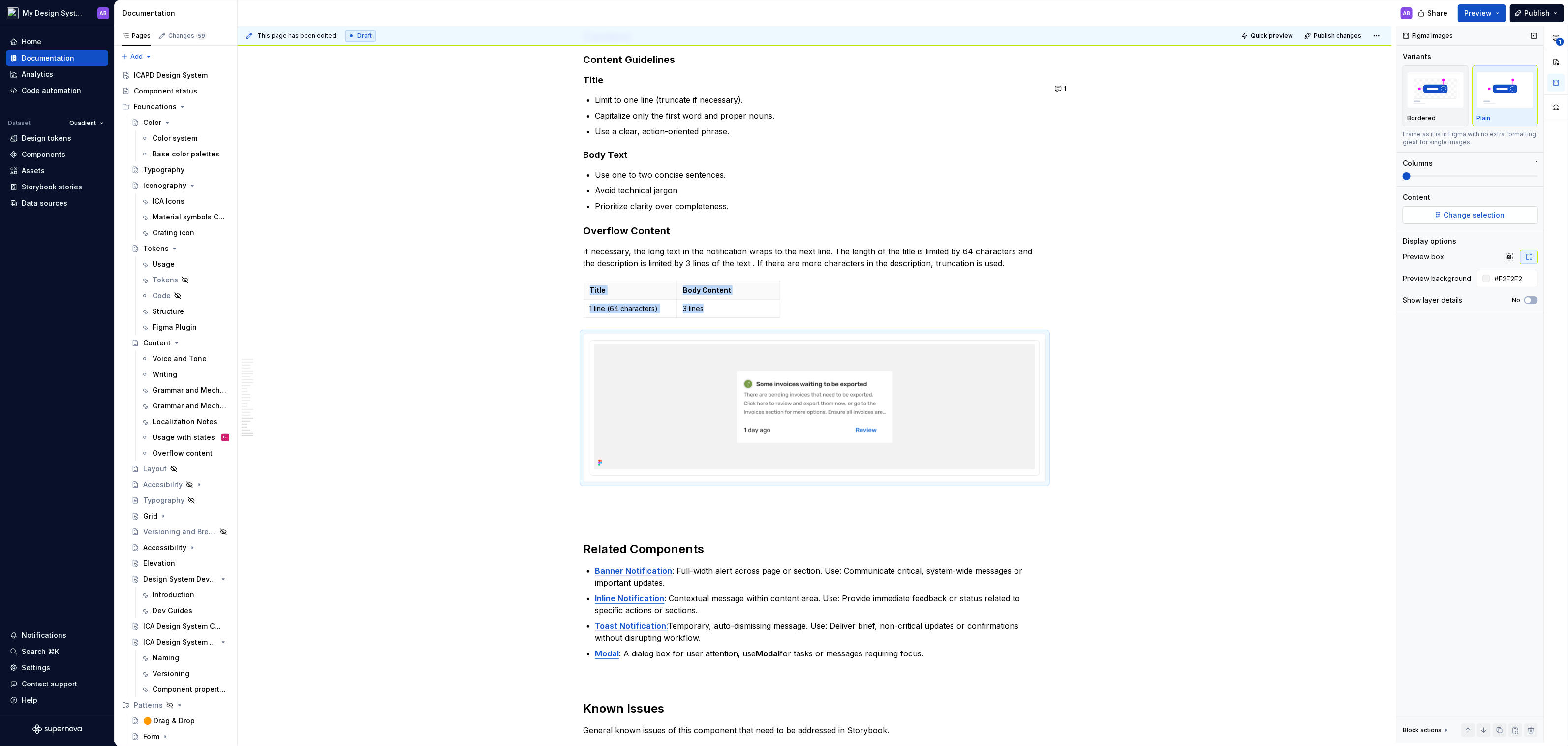
click at [899, 217] on span "Change selection" at bounding box center [1475, 215] width 61 height 10
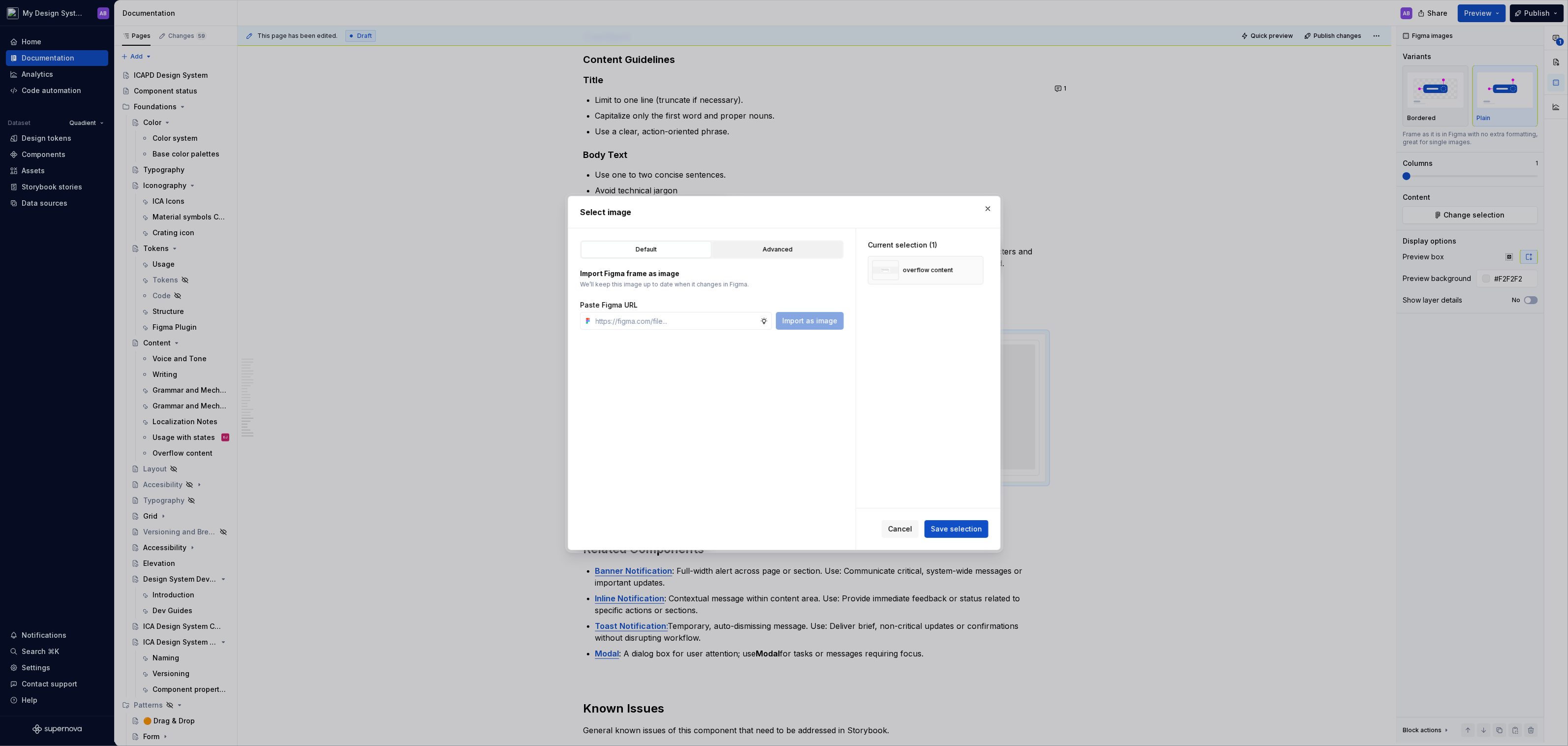
click at [800, 243] on button "Advanced" at bounding box center [777, 249] width 130 height 17
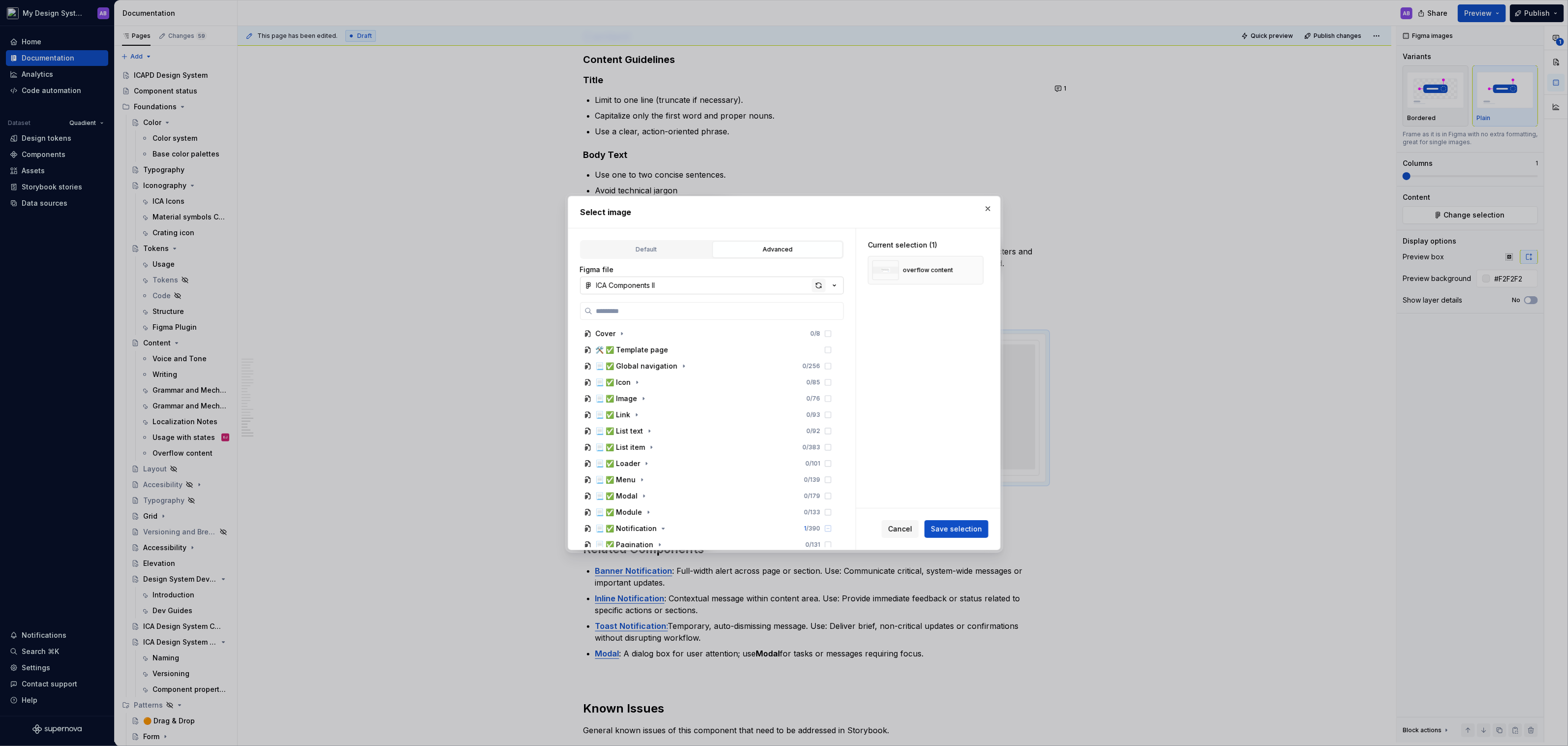
click at [817, 287] on div "button" at bounding box center [819, 285] width 14 height 14
click at [899, 440] on button "Save selection" at bounding box center [957, 529] width 64 height 18
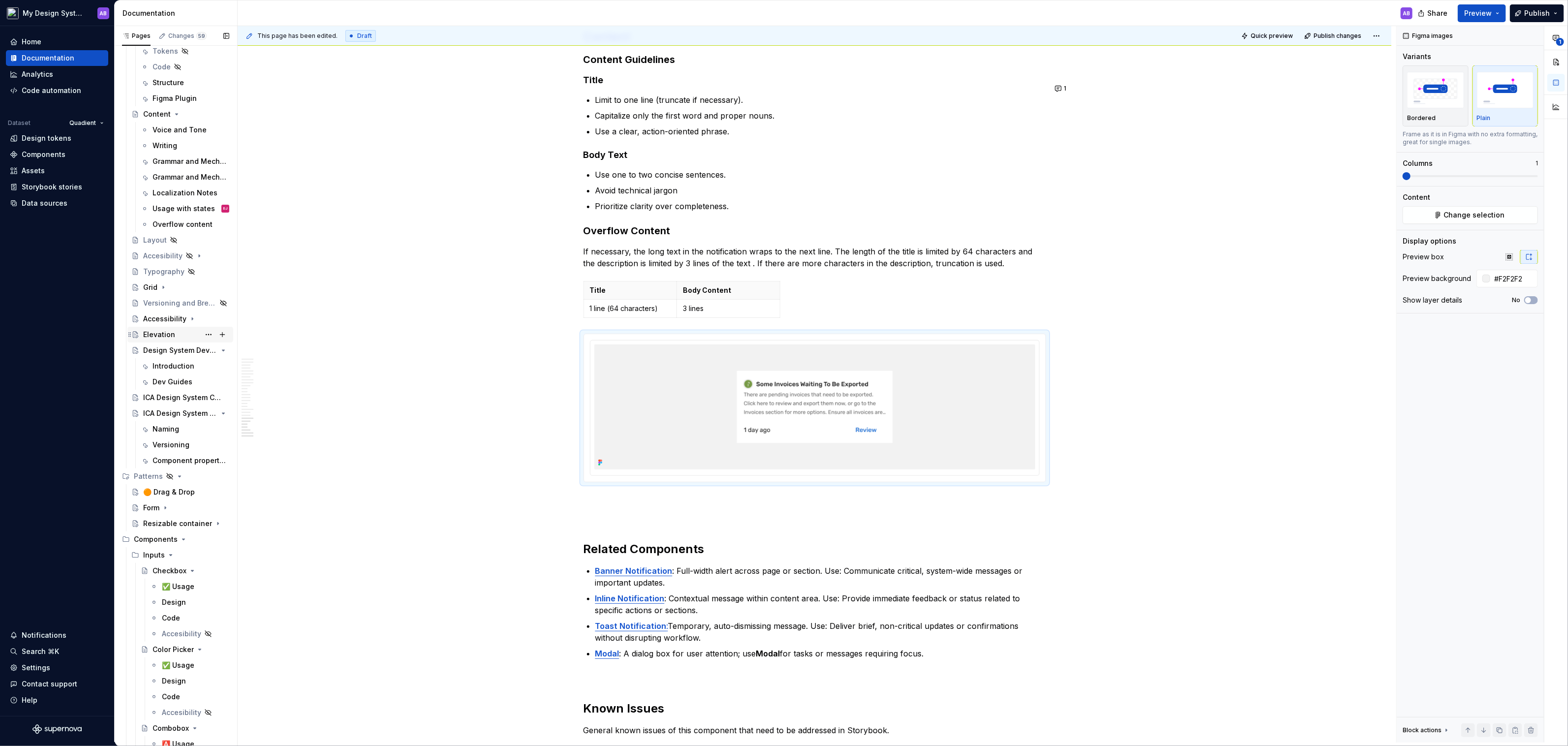
scroll to position [282, 0]
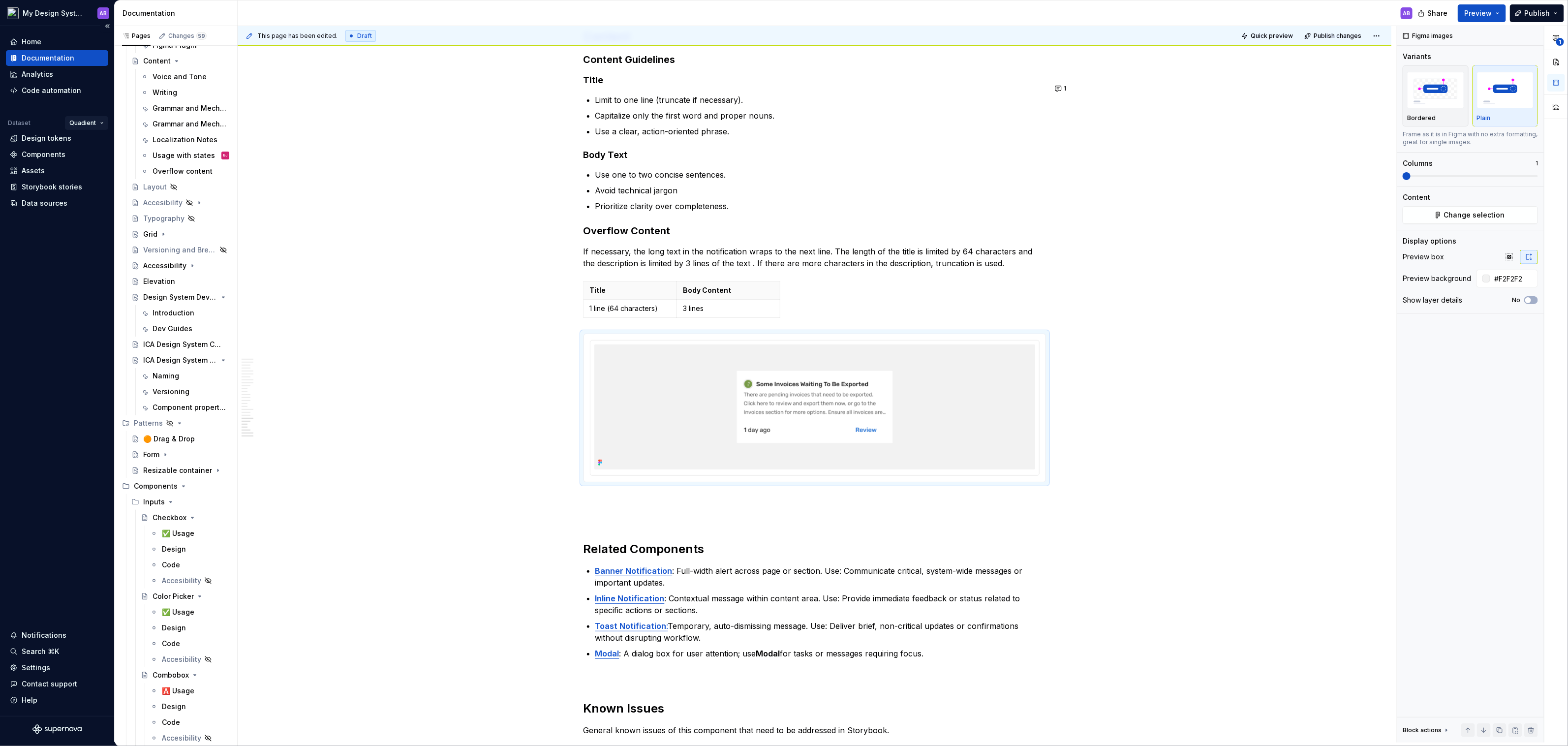
click at [98, 119] on html "My Design System AB Home Documentation Analytics Code automation Dataset Quadie…" at bounding box center [784, 373] width 1568 height 746
click at [96, 154] on div "Quadient Digital" at bounding box center [117, 157] width 64 height 10
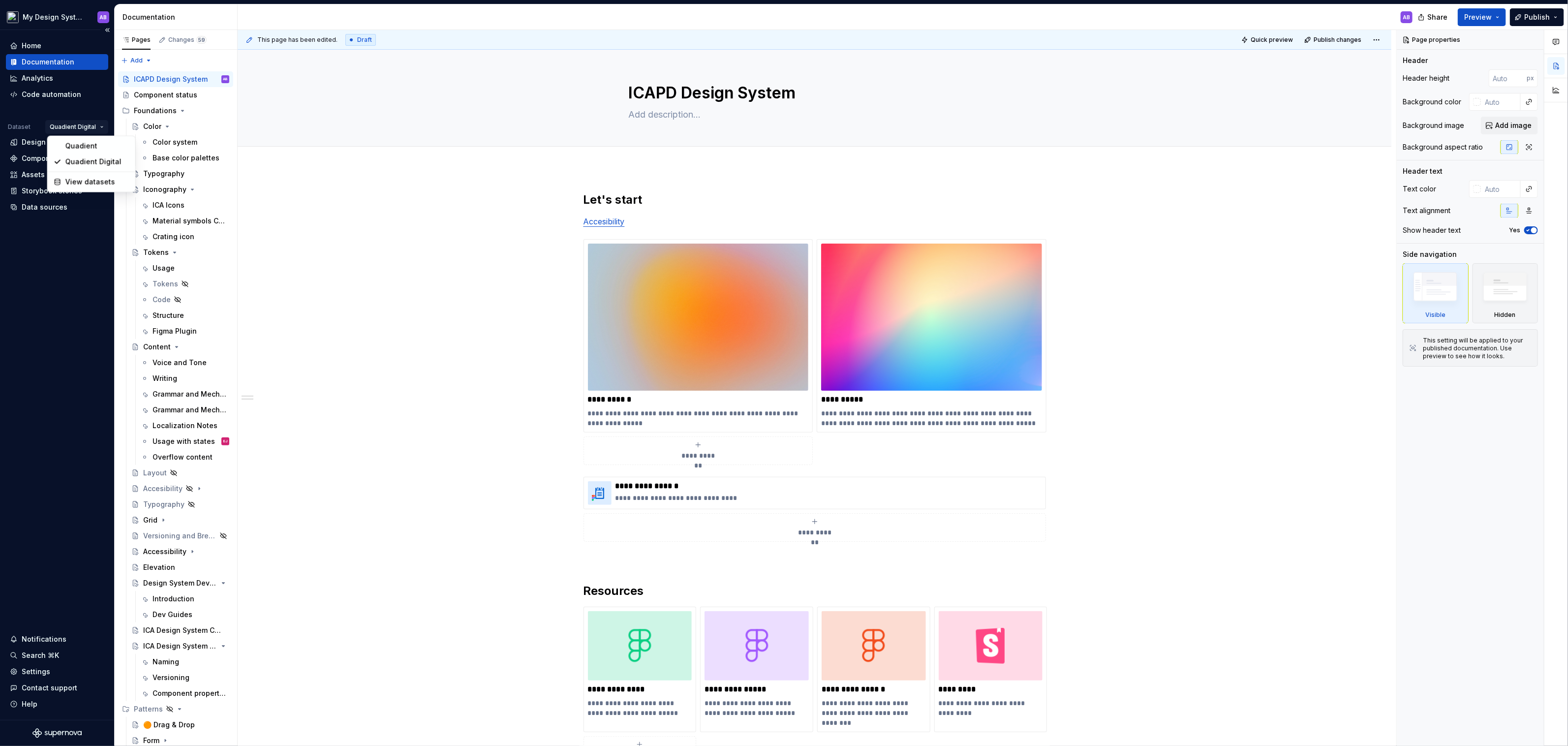
click at [87, 122] on html "My Design System AB Home Documentation Analytics Code automation Dataset Quadie…" at bounding box center [784, 373] width 1568 height 746
click at [74, 18] on html "My Design System AB Home Documentation Analytics Code automation Dataset Quadie…" at bounding box center [784, 373] width 1568 height 746
click at [69, 13] on html "My Design System AB Home Documentation Analytics Code automation Dataset Quadie…" at bounding box center [784, 373] width 1568 height 746
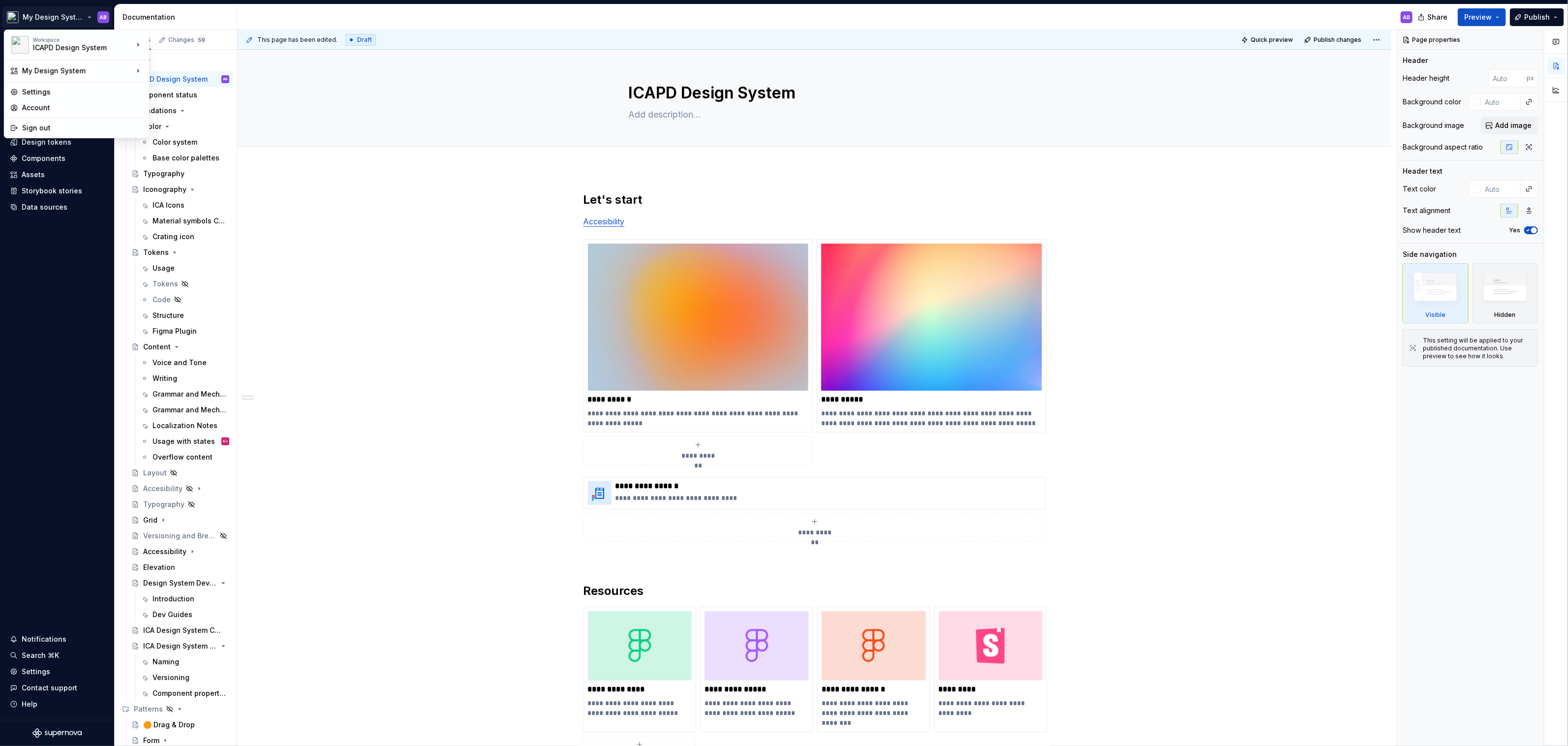
click at [349, 297] on html "My Design System AB Home Documentation Analytics Code automation Dataset Quadie…" at bounding box center [784, 373] width 1568 height 746
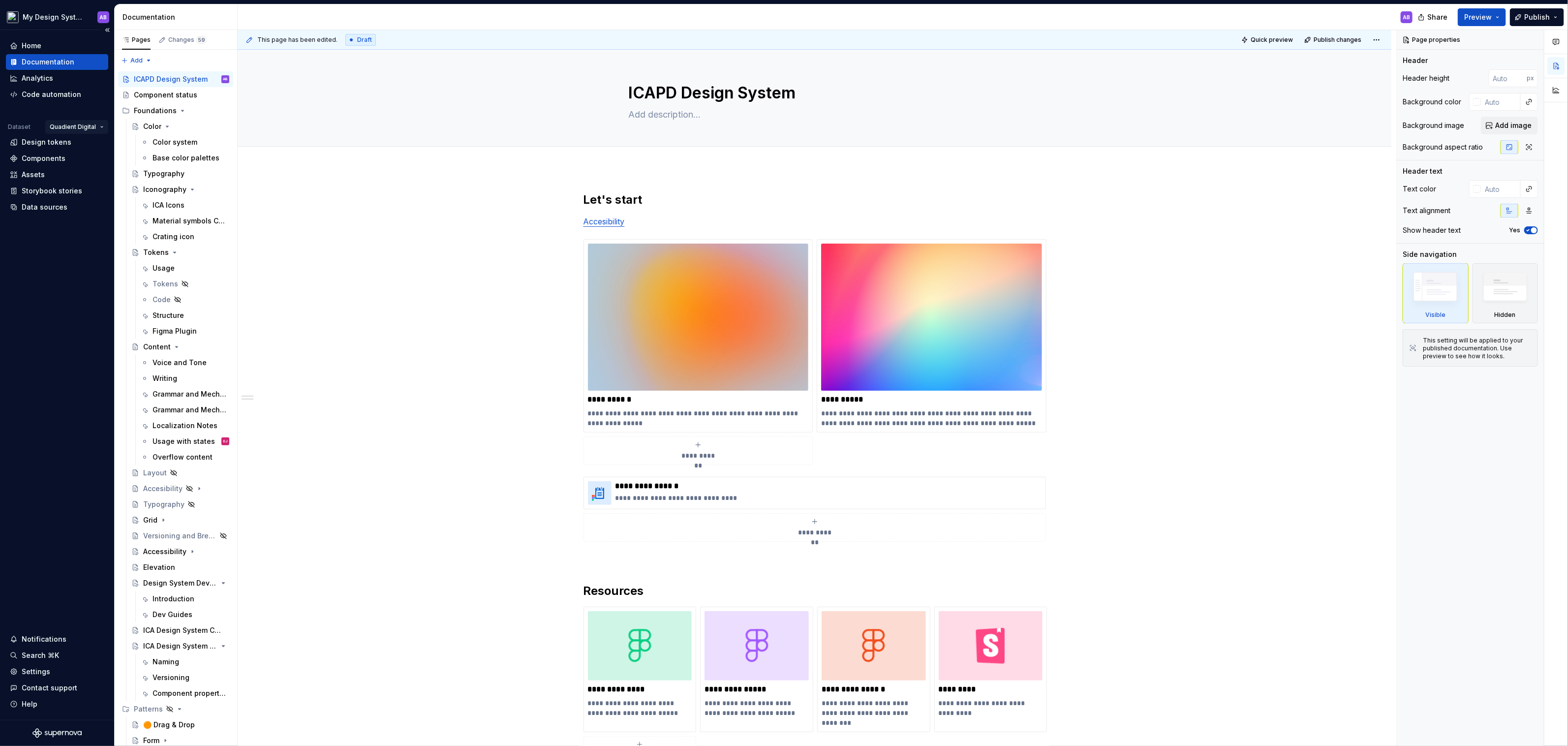
click at [90, 126] on html "My Design System AB Home Documentation Analytics Code automation Dataset Quadie…" at bounding box center [784, 373] width 1568 height 746
click at [92, 145] on div "Quadient" at bounding box center [98, 146] width 64 height 10
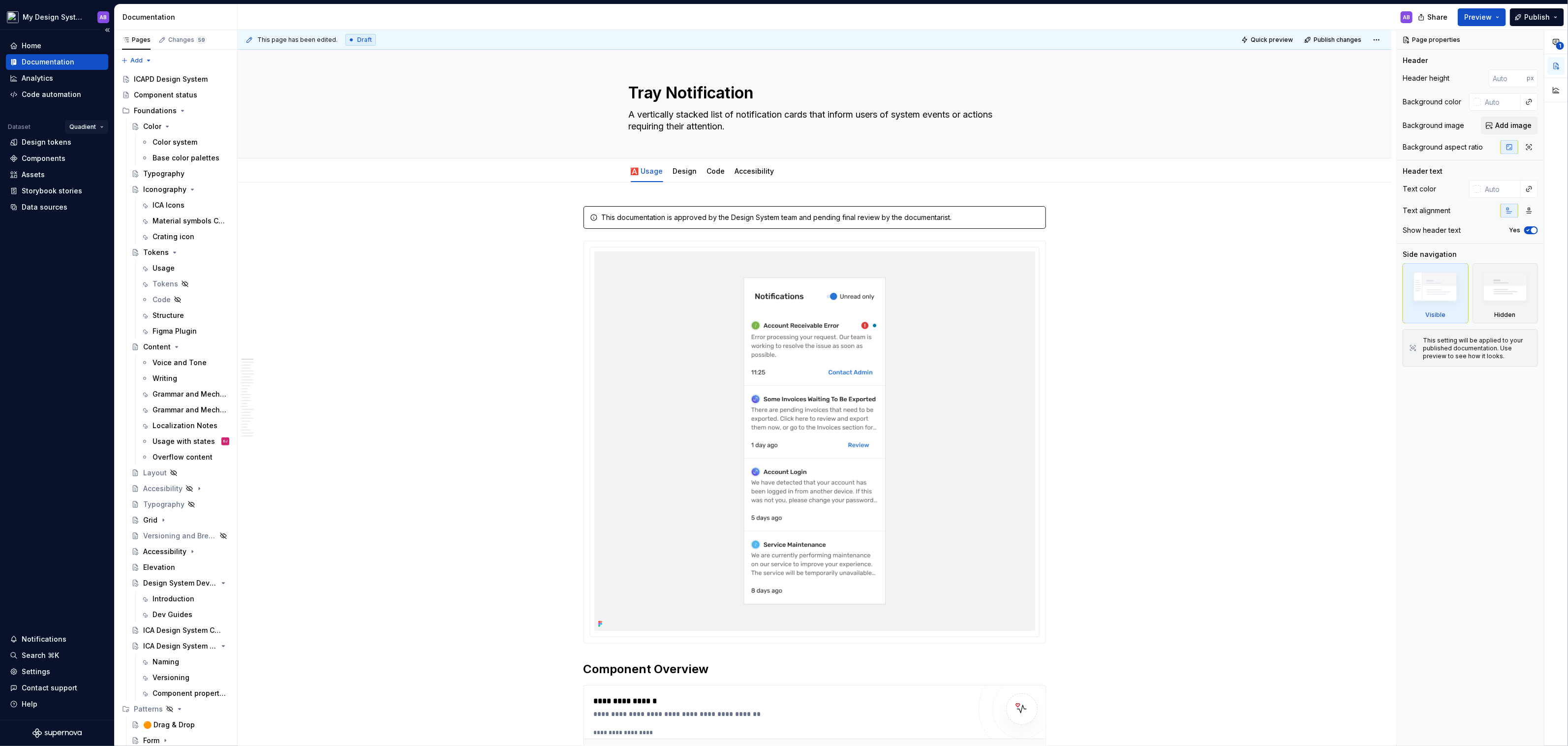
click at [94, 124] on html "My Design System AB Home Documentation Analytics Code automation Dataset Quadie…" at bounding box center [784, 373] width 1568 height 746
type textarea "*"
